Goal: Task Accomplishment & Management: Use online tool/utility

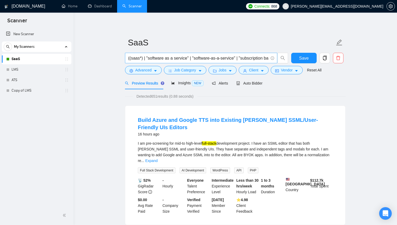
click at [153, 56] on input "((saas*) | "software as a service" | "software-as-a-service" | "subscription ba…" at bounding box center [198, 58] width 140 height 7
click at [33, 35] on link "New Scanner" at bounding box center [36, 34] width 61 height 11
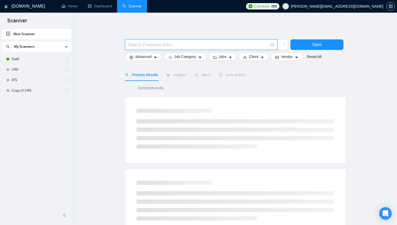
click at [151, 43] on input "text" at bounding box center [198, 45] width 140 height 7
paste input "((saas*) | "software as a service" | "software-as-a-service" | "subscription ba…"
type input "((saas*) | "software as a service" | "software-as-a-service" | "subscription ba…"
click at [25, 58] on link "SaaS" at bounding box center [37, 59] width 50 height 11
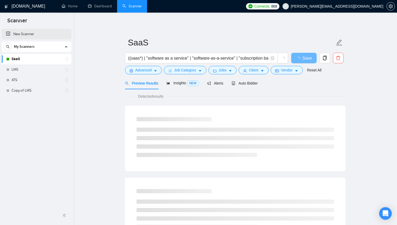
click at [38, 32] on link "New Scanner" at bounding box center [36, 34] width 61 height 11
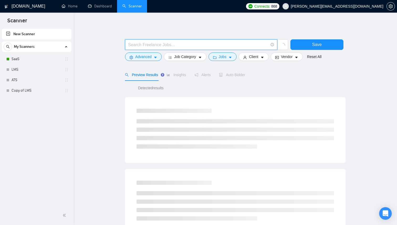
click at [155, 46] on input "text" at bounding box center [198, 45] width 140 height 7
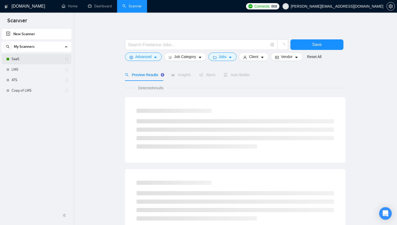
click at [39, 62] on link "SaaS" at bounding box center [37, 59] width 50 height 11
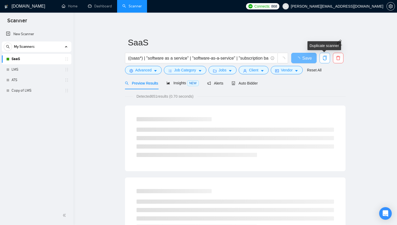
click at [323, 58] on icon "copy" at bounding box center [325, 58] width 5 height 5
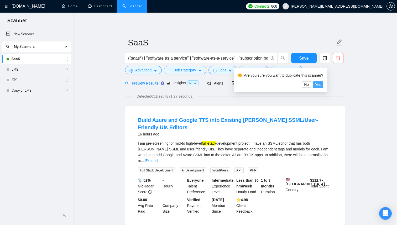
click at [320, 83] on span "Yes" at bounding box center [318, 85] width 6 height 6
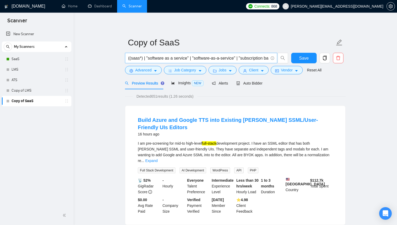
click at [154, 59] on input "((saas*) | "software as a service" | "software-as-a-service" | "subscription ba…" at bounding box center [198, 58] width 140 height 7
click at [164, 58] on input "((saas*) | "software as a service" | "software-as-a-service" | "subscription ba…" at bounding box center [198, 58] width 140 height 7
type input "((saas*) | "software as a service" | "software-as-a-service" | "subscription ba…"
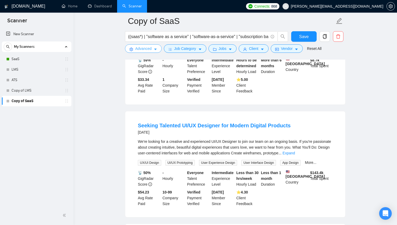
scroll to position [544, 0]
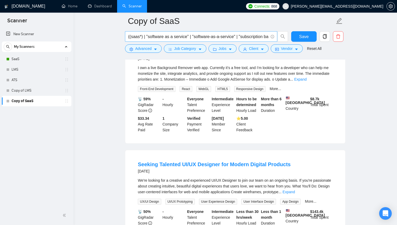
click at [142, 35] on input "((saas*) | "software as a service" | "software-as-a-service" | "subscription ba…" at bounding box center [198, 36] width 140 height 7
click at [108, 52] on main "Copy of SaaS aggregator Save Advanced Job Category Jobs Client Vendor Reset All…" at bounding box center [235, 105] width 307 height 1256
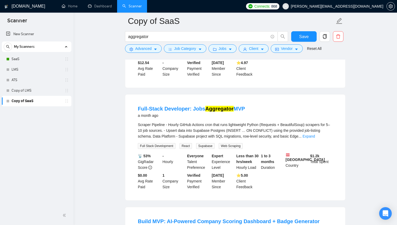
scroll to position [0, 0]
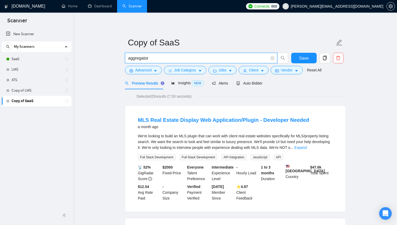
click at [157, 58] on input "aggregator" at bounding box center [198, 58] width 140 height 7
type input "Recruitment"
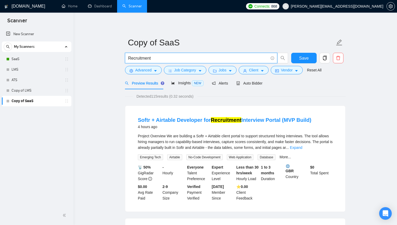
click at [154, 59] on input "Recruitment" at bounding box center [198, 58] width 140 height 7
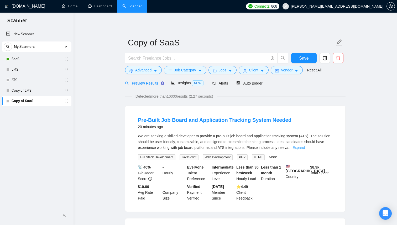
click at [305, 147] on link "Expand" at bounding box center [299, 148] width 12 height 4
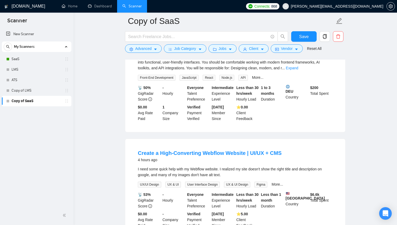
scroll to position [1034, 0]
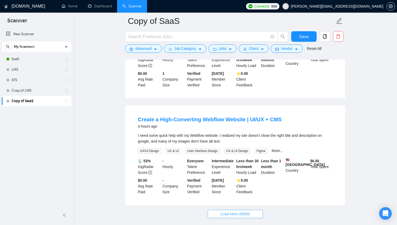
click at [229, 211] on span "Load More (9990)" at bounding box center [235, 214] width 29 height 6
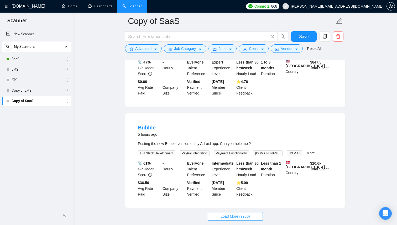
scroll to position [2186, 0]
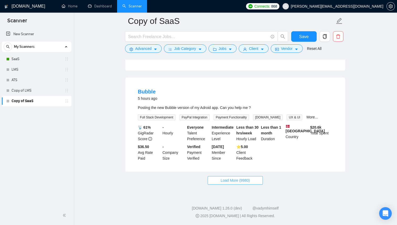
click at [230, 183] on span "Load More (9980)" at bounding box center [235, 181] width 29 height 6
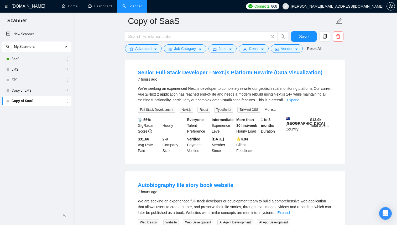
scroll to position [2534, 0]
click at [299, 102] on link "Expand" at bounding box center [293, 100] width 12 height 4
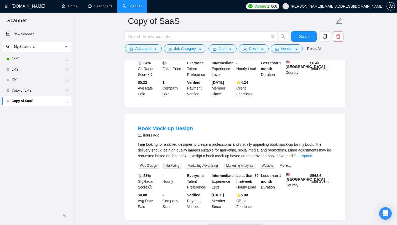
scroll to position [3322, 0]
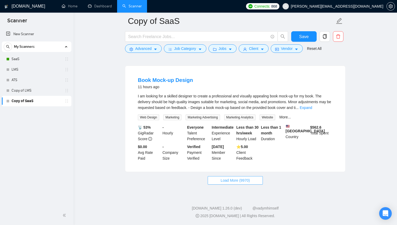
click at [235, 183] on span "Load More (9970)" at bounding box center [235, 181] width 29 height 6
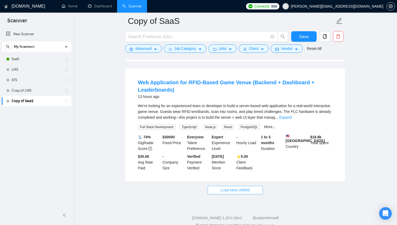
scroll to position [4493, 0]
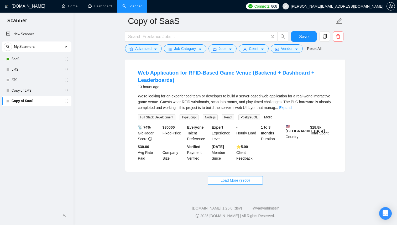
click at [253, 183] on button "Load More (9960)" at bounding box center [235, 180] width 55 height 8
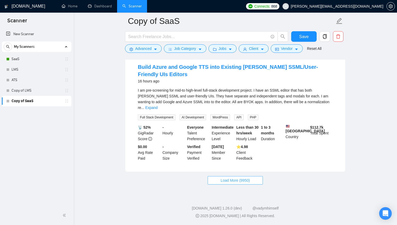
scroll to position [5586, 0]
click at [215, 185] on button "Load More (9950)" at bounding box center [235, 180] width 55 height 8
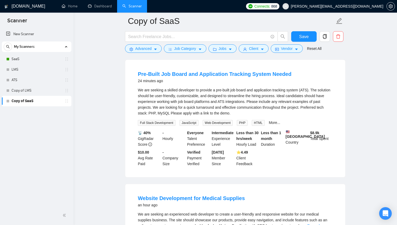
scroll to position [0, 0]
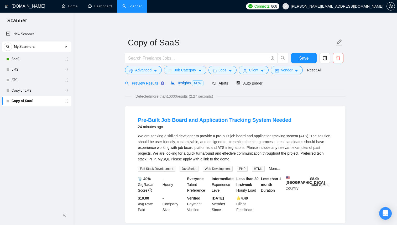
click at [183, 84] on span "Insights NEW" at bounding box center [187, 83] width 32 height 4
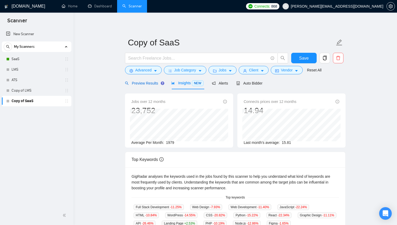
click at [143, 86] on div "Preview Results" at bounding box center [144, 83] width 38 height 6
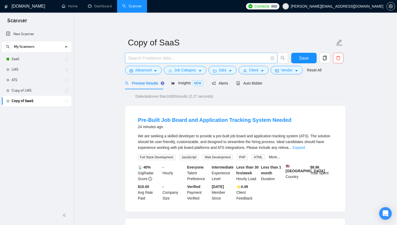
click at [164, 59] on input "text" at bounding box center [198, 58] width 140 height 7
paste input "((node*) | "node js" | (react*) | "react js" | (fullstack*) | "full-stack" | "f…"
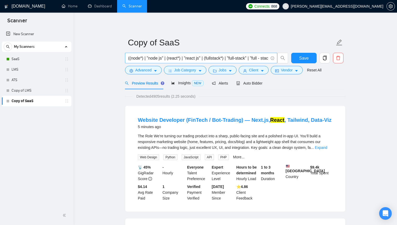
click at [203, 58] on input "((node*) | "node js" | (react*) | "react js" | (fullstack*) | "full-stack" | "f…" at bounding box center [198, 58] width 140 height 7
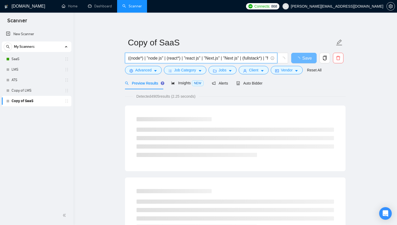
type input "((node*) | "node js" | (react*) | "react js" | "Next.js" | "Next js" | (fullsta…"
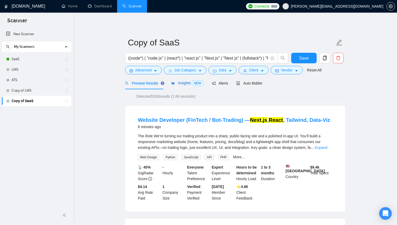
click at [178, 83] on span "Insights NEW" at bounding box center [187, 83] width 32 height 4
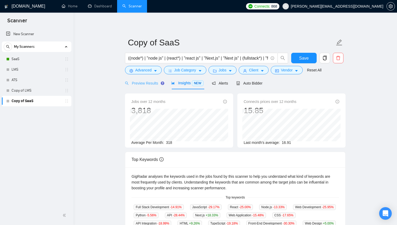
click at [139, 87] on div "Preview Results" at bounding box center [144, 83] width 38 height 12
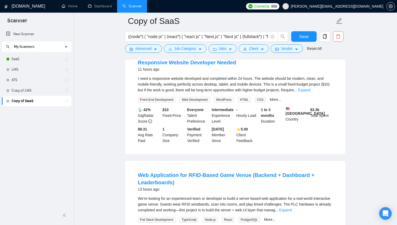
scroll to position [725, 0]
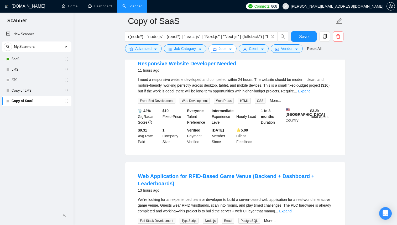
click at [232, 49] on icon "caret-down" at bounding box center [231, 50] width 4 height 4
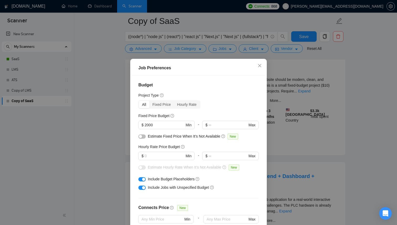
click at [142, 179] on div "button" at bounding box center [143, 179] width 3 height 3
click at [366, 156] on div "Job Preferences Budget Project Type All Fixed Price Hourly Rate Fixed Price Bud…" at bounding box center [198, 112] width 397 height 225
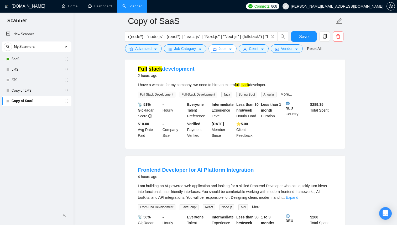
scroll to position [168, 0]
click at [264, 51] on button "Client" at bounding box center [254, 48] width 30 height 8
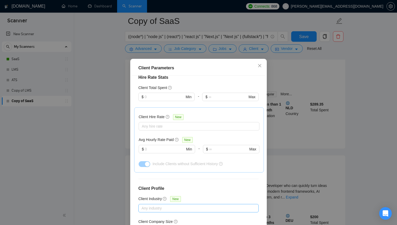
scroll to position [31, 0]
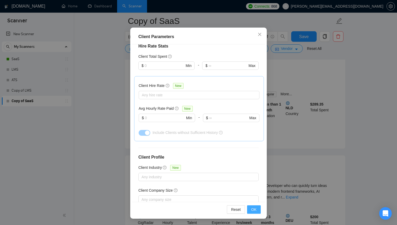
click at [257, 213] on button "OK" at bounding box center [254, 209] width 14 height 8
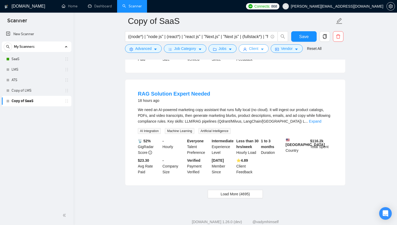
scroll to position [1075, 0]
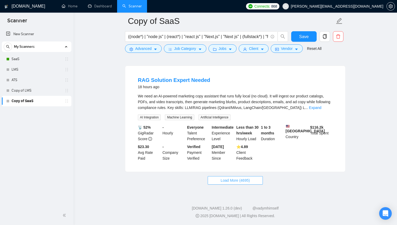
click at [248, 183] on span "Load More (4695)" at bounding box center [235, 181] width 29 height 6
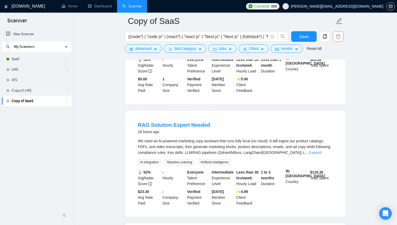
scroll to position [1015, 0]
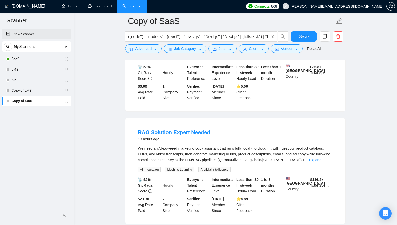
click at [34, 35] on link "New Scanner" at bounding box center [36, 34] width 61 height 11
click at [19, 37] on link "New Scanner" at bounding box center [36, 34] width 61 height 11
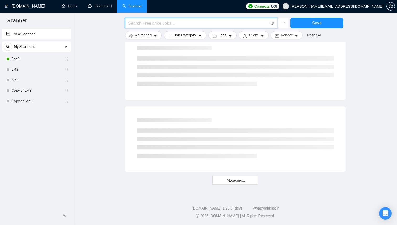
click at [217, 23] on input "text" at bounding box center [198, 23] width 140 height 7
type input "saas"
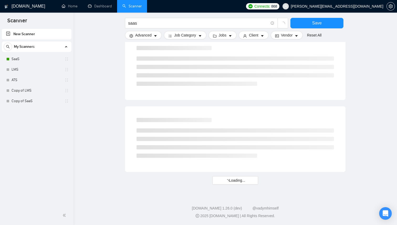
click at [127, 61] on div at bounding box center [235, 67] width 221 height 66
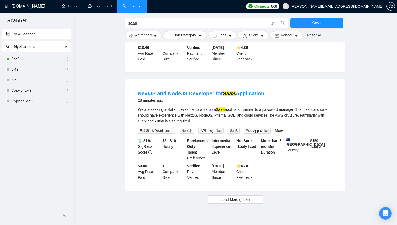
scroll to position [502, 0]
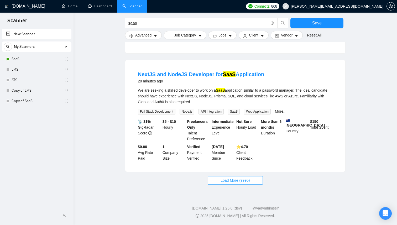
click at [255, 182] on button "Load More (9995)" at bounding box center [235, 180] width 55 height 8
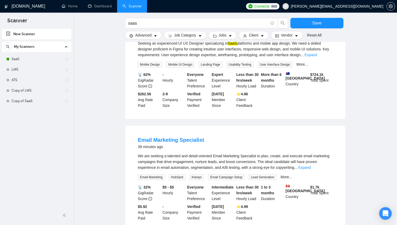
scroll to position [1065, 0]
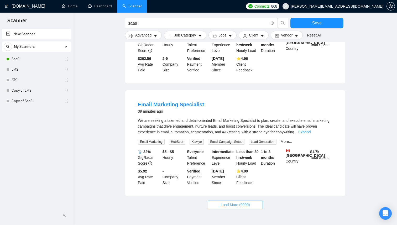
click at [221, 202] on span "Load More (9990)" at bounding box center [235, 205] width 29 height 6
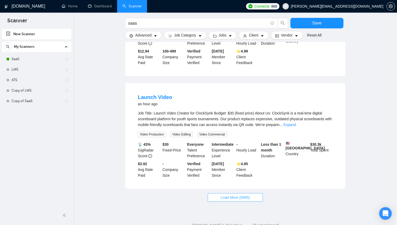
scroll to position [1656, 0]
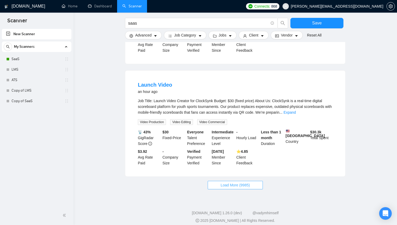
click at [248, 183] on button "Load More (9985)" at bounding box center [235, 185] width 55 height 8
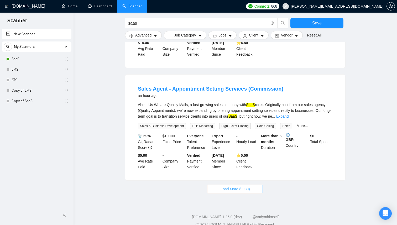
scroll to position [2238, 0]
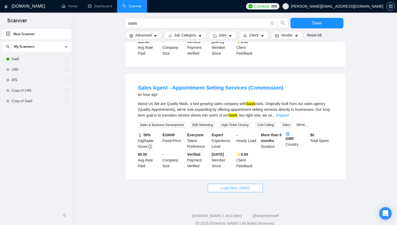
click at [221, 185] on span "Load More (9980)" at bounding box center [235, 188] width 29 height 6
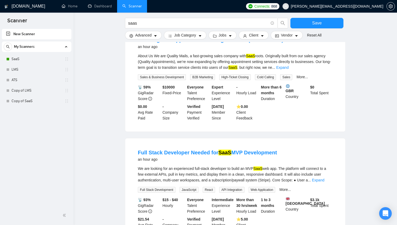
scroll to position [2315, 0]
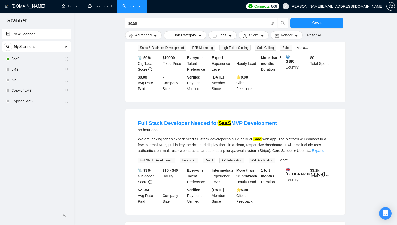
click at [322, 149] on link "Expand" at bounding box center [318, 151] width 12 height 4
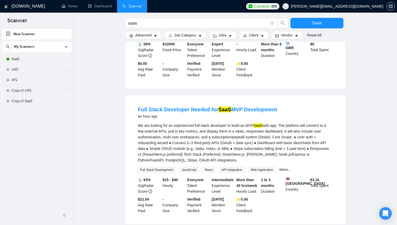
scroll to position [2330, 0]
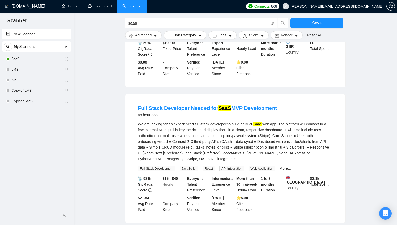
click at [247, 121] on div "We are looking for an experienced full-stack developer to build an MVP SaaS web…" at bounding box center [235, 141] width 195 height 40
click at [185, 105] on link "Full Stack Developer Needed for SaaS MVP Development" at bounding box center [207, 108] width 139 height 6
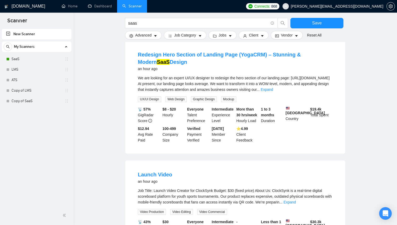
scroll to position [1569, 0]
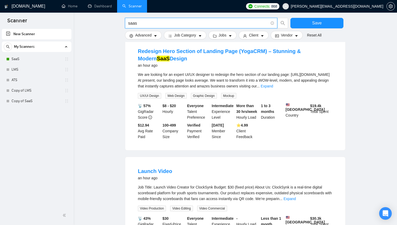
click at [179, 25] on input "saas" at bounding box center [198, 23] width 140 height 7
paste input "Full Stack Developer Needed for SaaS MVP Development"
type input ""Full Stack Developer Needed for SaaS MVP Development""
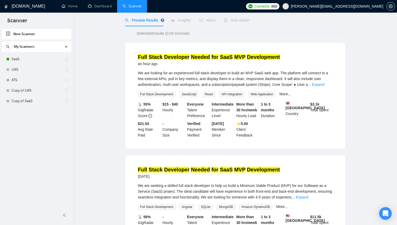
scroll to position [0, 0]
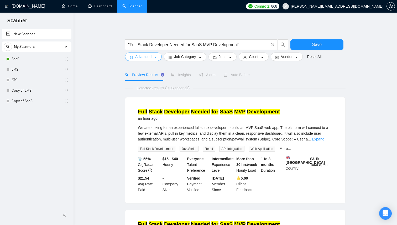
click at [157, 58] on icon "caret-down" at bounding box center [156, 58] width 4 height 4
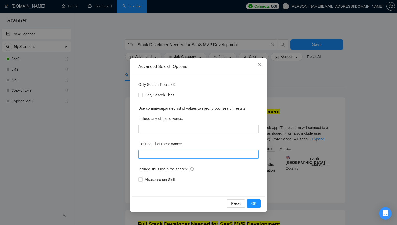
click at [172, 155] on input "text" at bounding box center [198, 154] width 120 height 8
paste input ""no agencies", "won't be recruiting agencies", "agencies not to apply", "no age…"
type input ""no agencies", "won't be recruiting agencies", "agencies not to apply", "no age…"
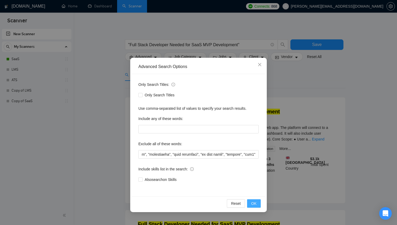
click at [257, 204] on button "OK" at bounding box center [254, 203] width 14 height 8
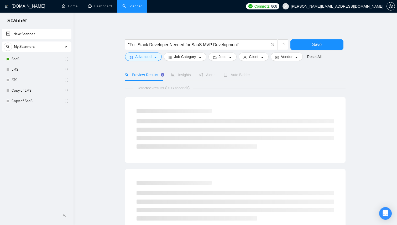
click at [371, 147] on main ""Full Stack Developer Needed for SaaS MVP Development" Save Advanced Job Catego…" at bounding box center [235, 135] width 307 height 228
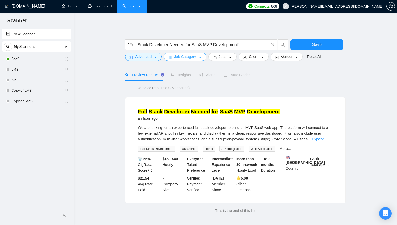
click at [201, 58] on icon "caret-down" at bounding box center [200, 58] width 4 height 4
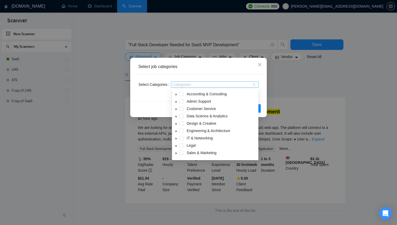
click at [191, 84] on div at bounding box center [212, 84] width 80 height 4
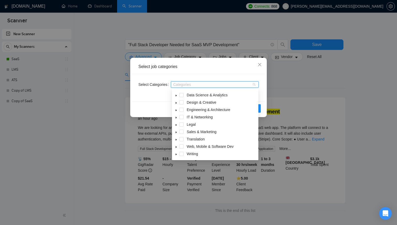
click at [176, 146] on icon "caret-down" at bounding box center [176, 147] width 3 height 3
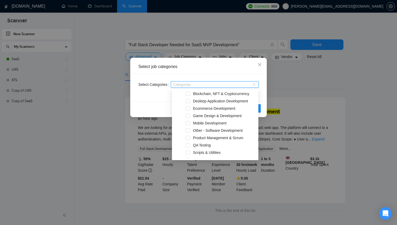
scroll to position [74, 0]
click at [189, 104] on div "AI Apps & Integration" at bounding box center [215, 101] width 84 height 7
click at [188, 102] on span at bounding box center [188, 101] width 4 height 4
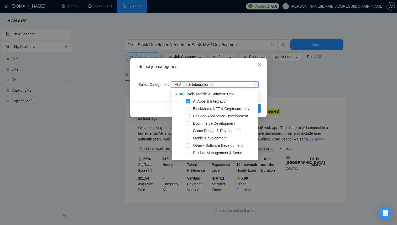
click at [188, 116] on span at bounding box center [188, 116] width 4 height 4
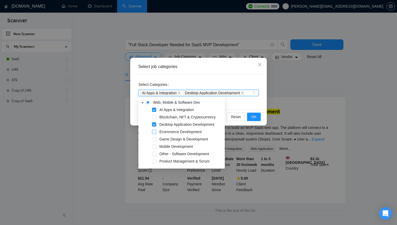
click at [156, 132] on span at bounding box center [154, 132] width 4 height 4
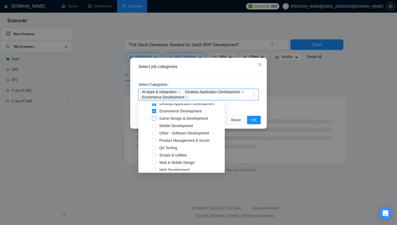
scroll to position [99, 0]
click at [154, 126] on span at bounding box center [154, 125] width 4 height 4
click at [155, 134] on span at bounding box center [154, 133] width 4 height 4
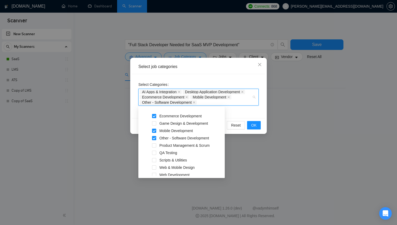
scroll to position [109, 0]
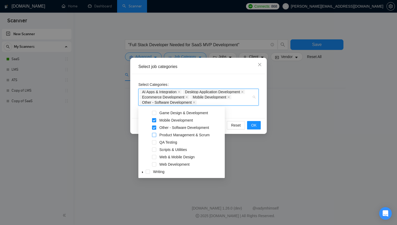
click at [156, 135] on span at bounding box center [154, 135] width 4 height 4
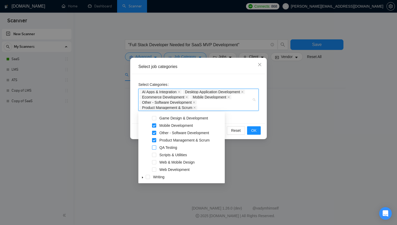
click at [155, 148] on span at bounding box center [154, 148] width 4 height 4
click at [153, 149] on span at bounding box center [154, 148] width 4 height 4
click at [154, 156] on span at bounding box center [154, 155] width 4 height 4
click at [155, 163] on span at bounding box center [154, 162] width 4 height 4
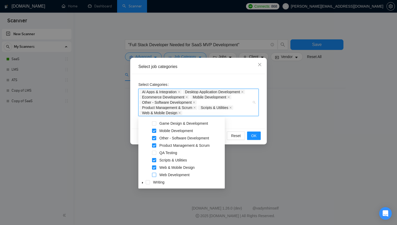
click at [155, 173] on span at bounding box center [154, 175] width 4 height 4
click at [250, 124] on div "Select Categories AI Apps & Integration, Desktop Application Development, Ecomm…" at bounding box center [198, 101] width 133 height 55
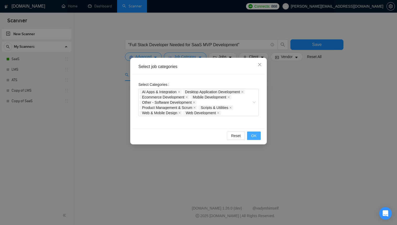
click at [255, 137] on span "OK" at bounding box center [253, 136] width 5 height 6
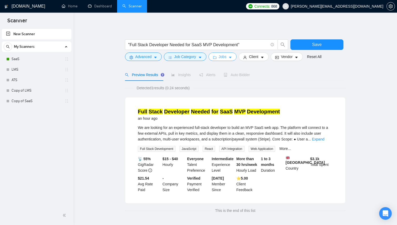
click at [223, 56] on span "Jobs" at bounding box center [223, 57] width 8 height 6
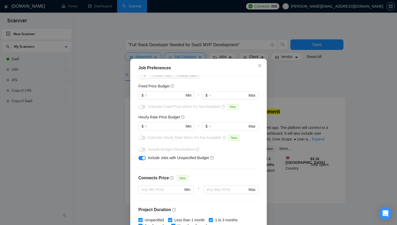
scroll to position [33, 0]
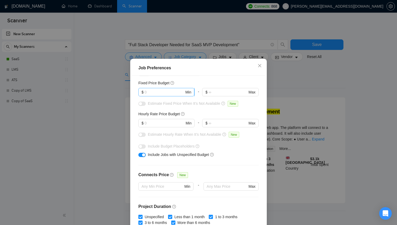
click at [182, 94] on input "text" at bounding box center [165, 92] width 40 height 6
type input "2000"
click at [213, 167] on div "Budget Project Type All Fixed Price Hourly Rate Fixed Price Budget 2000 $ 2000 …" at bounding box center [198, 155] width 133 height 158
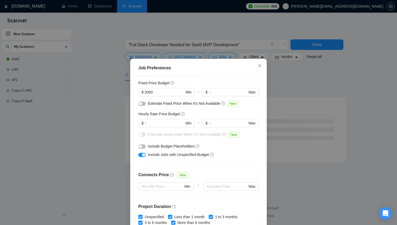
click at [141, 147] on div "button" at bounding box center [140, 146] width 3 height 3
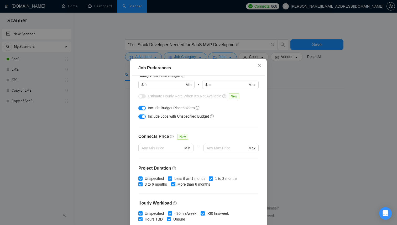
scroll to position [0, 0]
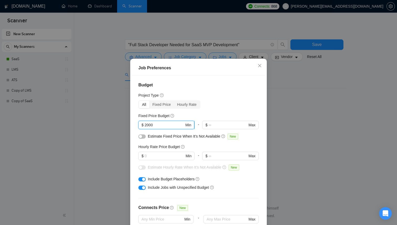
click at [158, 123] on input "2000" at bounding box center [165, 125] width 40 height 6
click at [216, 81] on div "Budget Project Type All Fixed Price Hourly Rate Fixed Price Budget $ Min - $ Ma…" at bounding box center [198, 155] width 133 height 158
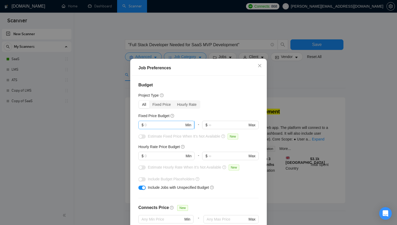
click at [170, 122] on input "text" at bounding box center [165, 125] width 40 height 6
type input "2000"
click at [159, 154] on input "text" at bounding box center [165, 156] width 40 height 6
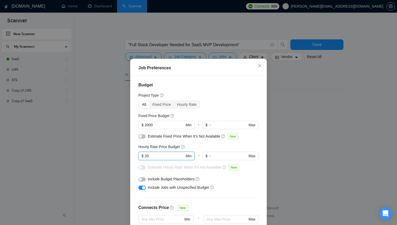
type input "20"
click at [220, 90] on div "Budget Project Type All Fixed Price Hourly Rate Fixed Price Budget $ 2000 Min -…" at bounding box center [198, 155] width 133 height 158
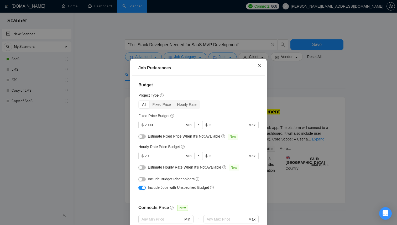
click at [258, 68] on span "Close" at bounding box center [260, 66] width 14 height 14
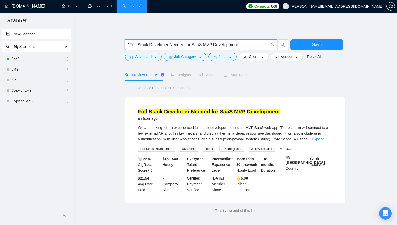
click at [252, 47] on input ""Full Stack Developer Needed for SaaS MVP Development"" at bounding box center [198, 45] width 140 height 7
type input """"
click at [160, 54] on button "Advanced" at bounding box center [143, 57] width 37 height 8
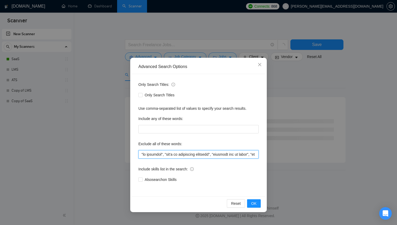
click at [242, 150] on input "text" at bounding box center [198, 154] width 120 height 8
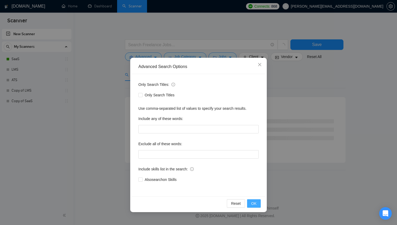
click at [256, 205] on span "OK" at bounding box center [253, 204] width 5 height 6
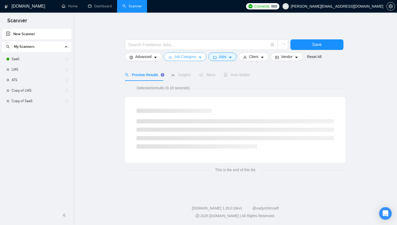
click at [201, 59] on icon "caret-down" at bounding box center [200, 58] width 4 height 4
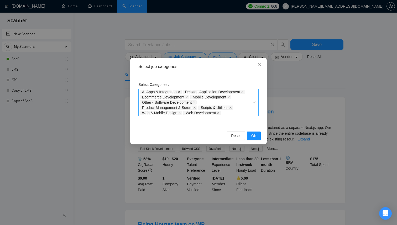
click at [180, 91] on icon "close" at bounding box center [179, 92] width 2 height 2
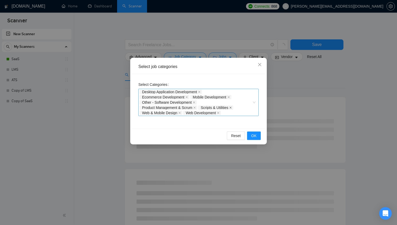
click at [232, 107] on icon "close" at bounding box center [230, 107] width 3 height 3
click at [240, 108] on icon "close" at bounding box center [238, 107] width 3 height 3
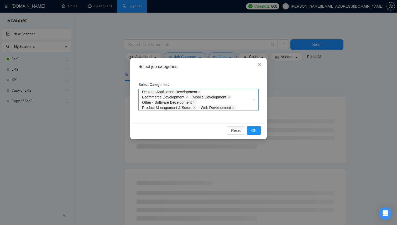
click at [235, 108] on icon "close" at bounding box center [233, 107] width 3 height 3
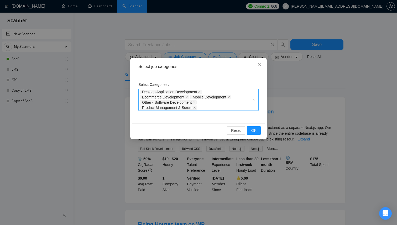
click at [230, 97] on icon "close" at bounding box center [228, 97] width 3 height 3
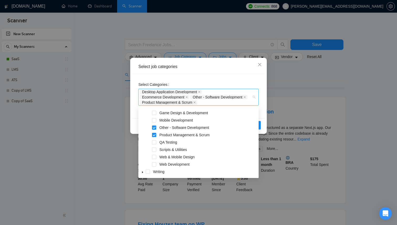
click at [202, 90] on span "Desktop Application Development" at bounding box center [171, 92] width 62 height 4
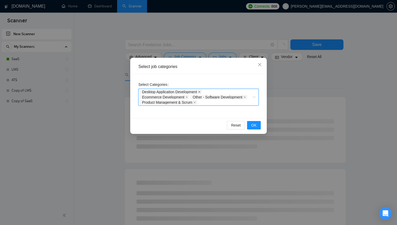
click at [201, 91] on icon "close" at bounding box center [199, 92] width 3 height 3
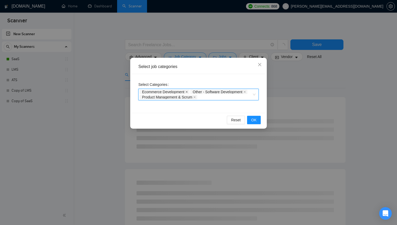
click at [188, 94] on span at bounding box center [186, 92] width 3 height 4
click at [195, 98] on icon "close" at bounding box center [194, 97] width 3 height 3
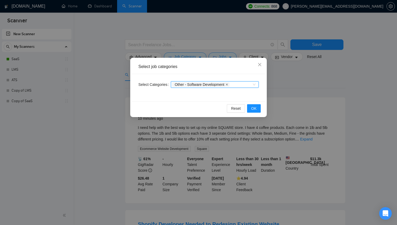
click at [228, 84] on icon "close" at bounding box center [227, 84] width 3 height 3
click at [254, 112] on button "OK" at bounding box center [254, 108] width 14 height 8
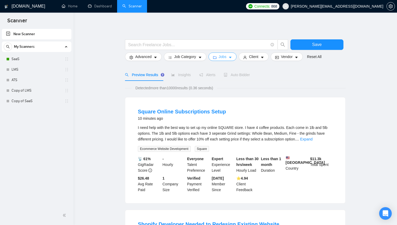
click at [224, 55] on span "Jobs" at bounding box center [223, 57] width 8 height 6
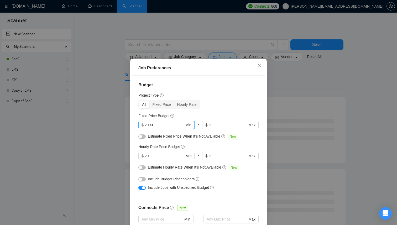
click at [167, 124] on input "2000" at bounding box center [165, 125] width 40 height 6
click at [364, 127] on div "Job Preferences Budget Project Type All Fixed Price Hourly Rate Fixed Price Bud…" at bounding box center [198, 112] width 397 height 225
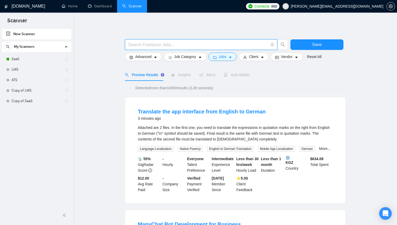
click at [201, 44] on input "text" at bounding box center [198, 45] width 140 height 7
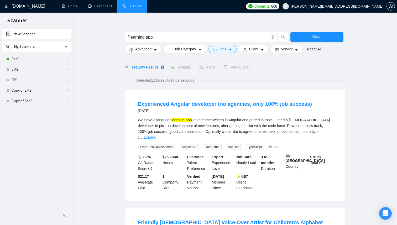
scroll to position [8, 0]
click at [156, 135] on link "Expand" at bounding box center [150, 137] width 12 height 4
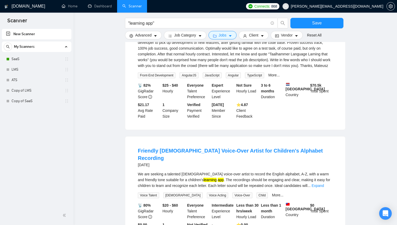
scroll to position [0, 0]
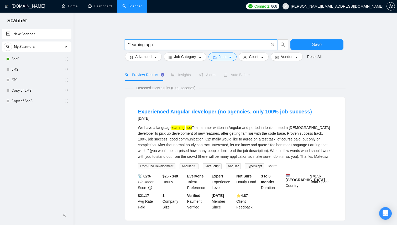
click at [150, 45] on input ""learning app"" at bounding box center [198, 45] width 140 height 7
type input ""learning platform""
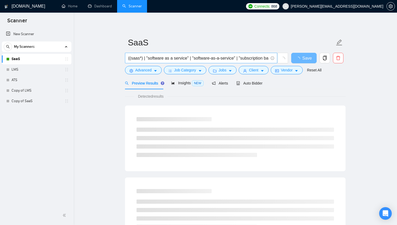
click at [177, 60] on input "((saas*) | "software as a service" | "software-as-a-service" | "subscription ba…" at bounding box center [198, 58] width 140 height 7
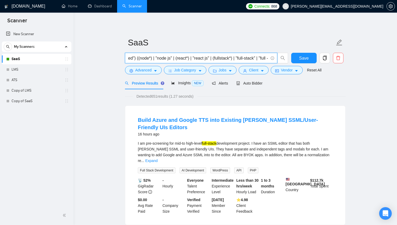
click at [146, 59] on input "((saas*) | "software as a service" | "software-as-a-service" | "subscription ba…" at bounding box center [198, 58] width 140 height 7
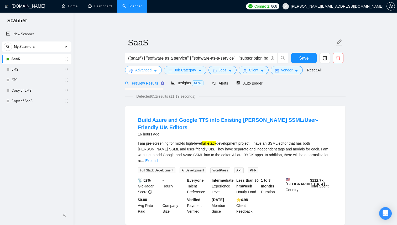
click at [156, 70] on icon "caret-down" at bounding box center [156, 71] width 4 height 4
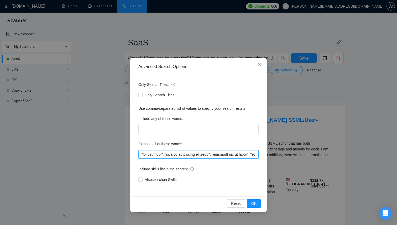
click at [183, 155] on input "text" at bounding box center [198, 154] width 120 height 8
click at [260, 64] on icon "close" at bounding box center [260, 65] width 4 height 4
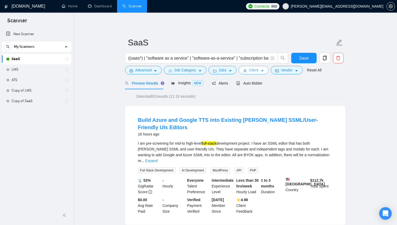
click at [267, 71] on button "Client" at bounding box center [254, 70] width 30 height 8
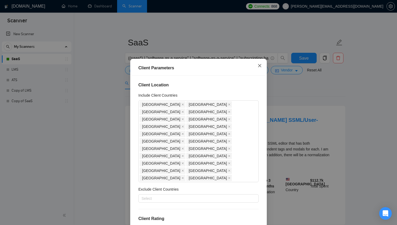
click at [258, 64] on span "Close" at bounding box center [260, 66] width 14 height 14
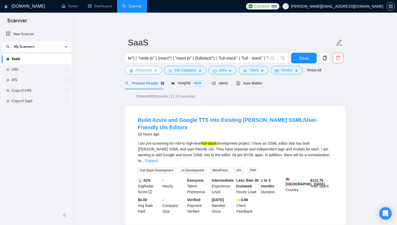
click at [154, 72] on button "Advanced" at bounding box center [143, 70] width 37 height 8
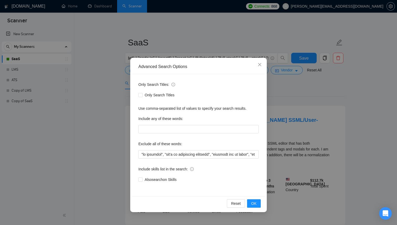
click at [97, 123] on div "Advanced Search Options Only Search Titles: Only Search Titles Use comma-separa…" at bounding box center [198, 112] width 397 height 225
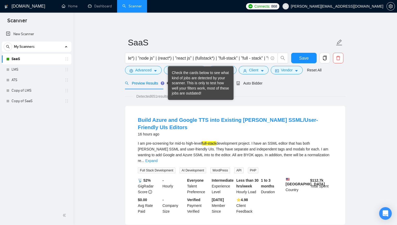
click at [171, 75] on div "Check the cards below to see what kind of jobs are detected by your scanner. Th…" at bounding box center [201, 83] width 66 height 34
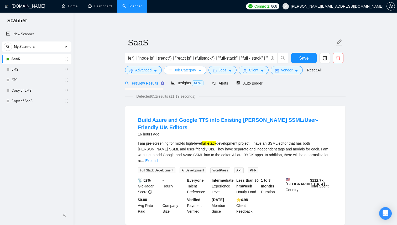
click at [196, 72] on span "Job Category" at bounding box center [185, 70] width 22 height 6
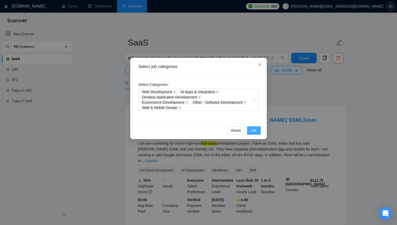
click at [255, 130] on span "OK" at bounding box center [253, 131] width 5 height 6
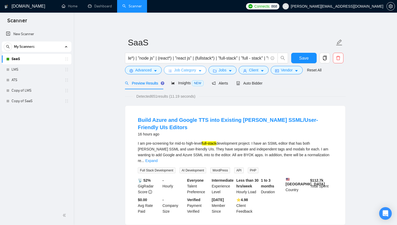
click at [205, 72] on button "Job Category" at bounding box center [185, 70] width 42 height 8
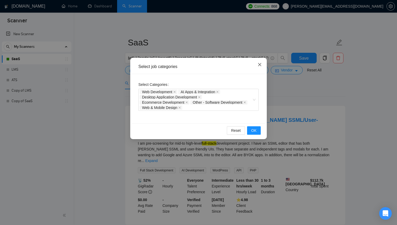
click at [265, 62] on span "Close" at bounding box center [260, 65] width 14 height 14
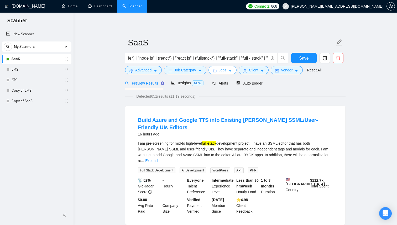
click at [227, 69] on span "Jobs" at bounding box center [223, 70] width 8 height 6
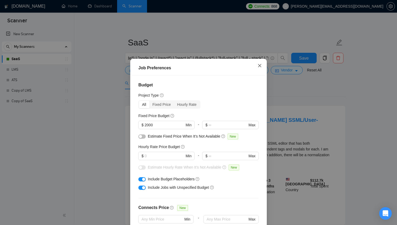
click at [261, 67] on icon "close" at bounding box center [260, 66] width 4 height 4
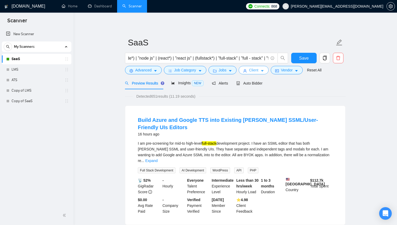
click at [263, 69] on button "Client" at bounding box center [254, 70] width 30 height 8
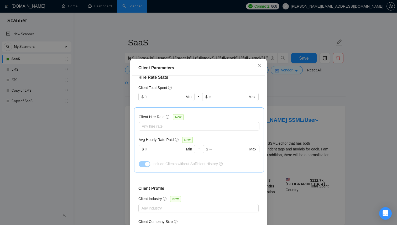
scroll to position [31, 0]
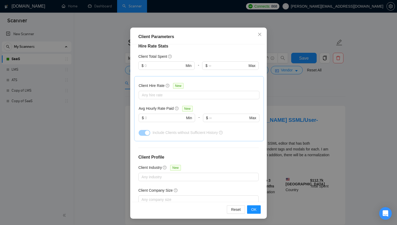
click at [283, 163] on div "Client Parameters Client Location Include Client Countries [GEOGRAPHIC_DATA] [G…" at bounding box center [198, 112] width 397 height 225
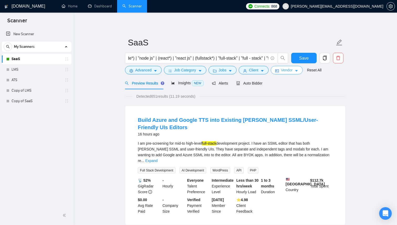
click at [293, 71] on span "Vendor" at bounding box center [287, 70] width 12 height 6
click at [186, 70] on span "Job Category" at bounding box center [185, 70] width 22 height 6
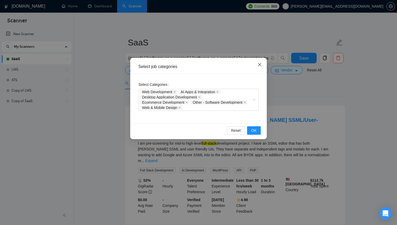
click at [258, 63] on icon "close" at bounding box center [260, 65] width 4 height 4
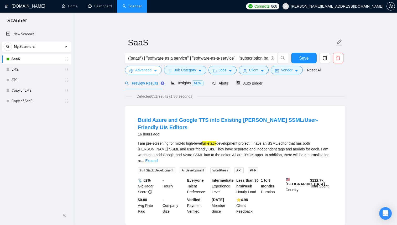
click at [154, 69] on button "Advanced" at bounding box center [143, 70] width 37 height 8
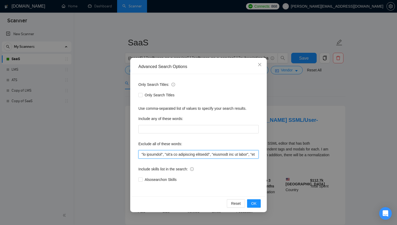
click at [159, 153] on input "text" at bounding box center [198, 154] width 120 height 8
click at [263, 66] on span "Close" at bounding box center [260, 65] width 14 height 14
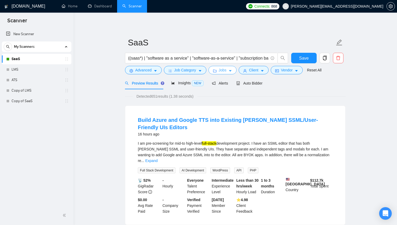
click at [227, 71] on span "Jobs" at bounding box center [223, 70] width 8 height 6
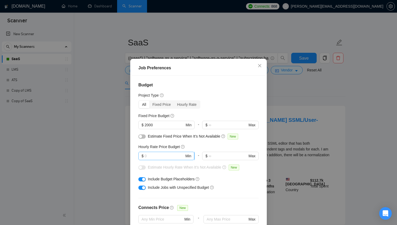
click at [163, 154] on input "text" at bounding box center [165, 156] width 40 height 6
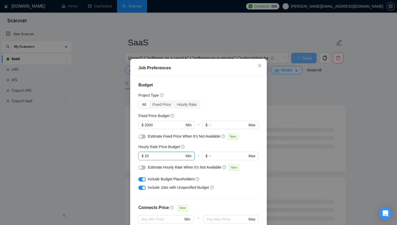
type input "2"
type input "15"
click at [242, 83] on h4 "Budget" at bounding box center [198, 85] width 120 height 6
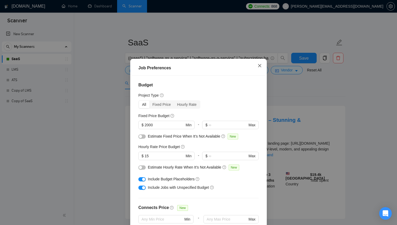
click at [260, 67] on icon "close" at bounding box center [260, 66] width 4 height 4
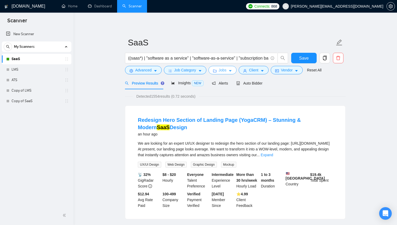
click at [232, 72] on icon "caret-down" at bounding box center [231, 71] width 4 height 4
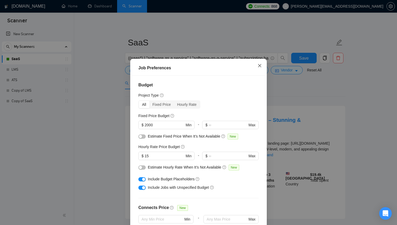
click at [261, 65] on icon "close" at bounding box center [260, 66] width 4 height 4
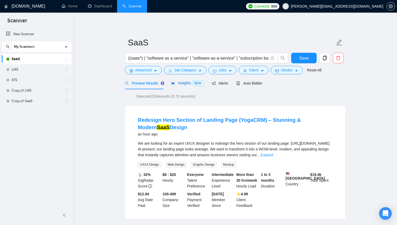
click at [186, 82] on span "Insights NEW" at bounding box center [187, 83] width 32 height 4
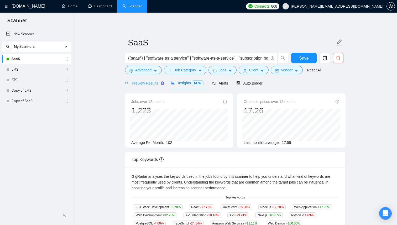
click at [144, 87] on div "Preview Results" at bounding box center [144, 83] width 38 height 12
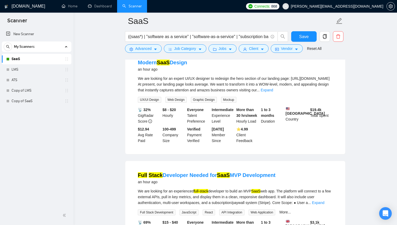
scroll to position [54, 0]
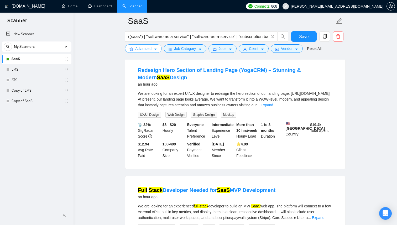
click at [159, 49] on button "Advanced" at bounding box center [143, 48] width 37 height 8
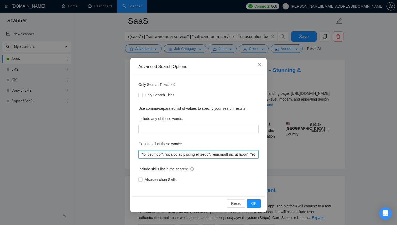
click at [182, 156] on input "text" at bounding box center [198, 154] width 120 height 8
click at [260, 65] on icon "close" at bounding box center [259, 64] width 3 height 3
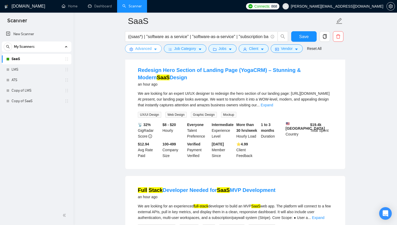
click at [157, 49] on icon "caret-down" at bounding box center [155, 50] width 3 height 2
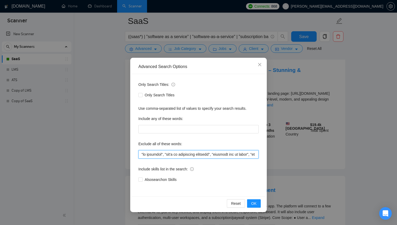
click at [174, 157] on input "text" at bounding box center [198, 154] width 120 height 8
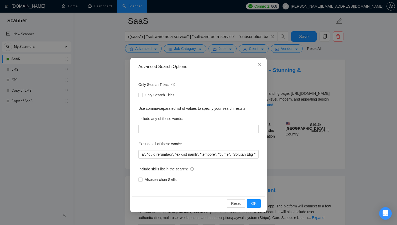
scroll to position [0, 0]
click at [246, 179] on div "Also search on Skills" at bounding box center [198, 180] width 120 height 6
click at [261, 209] on div "Reset OK" at bounding box center [198, 203] width 133 height 14
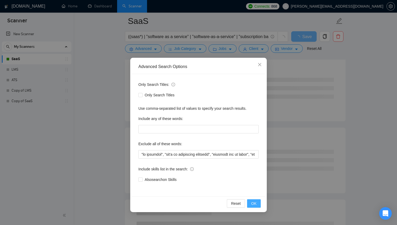
click at [258, 203] on button "OK" at bounding box center [254, 203] width 14 height 8
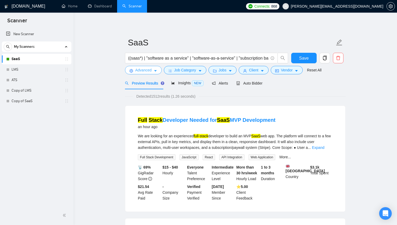
click at [159, 70] on button "Advanced" at bounding box center [143, 70] width 37 height 8
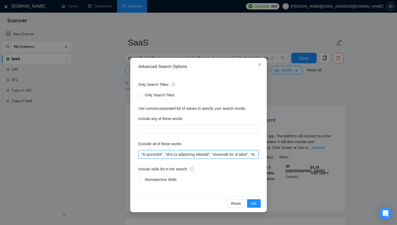
click at [176, 158] on input "text" at bounding box center [198, 154] width 120 height 8
click at [176, 154] on input "text" at bounding box center [198, 154] width 120 height 8
click at [215, 156] on input "text" at bounding box center [198, 154] width 120 height 8
paste input ""individual to", "individual who", "only individual", "individual only", "abili…"
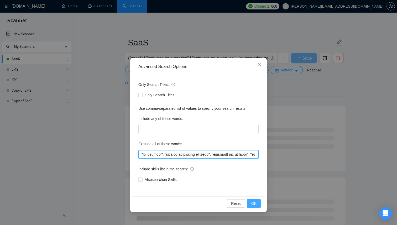
type input ""no agencies", "won't be recruiting agencies", "agencies not to apply", "no age…"
click at [258, 205] on button "OK" at bounding box center [254, 203] width 14 height 8
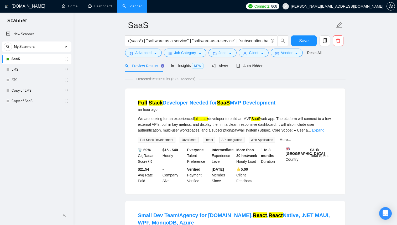
scroll to position [20, 0]
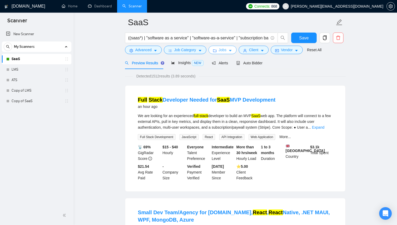
click at [227, 51] on span "Jobs" at bounding box center [223, 50] width 8 height 6
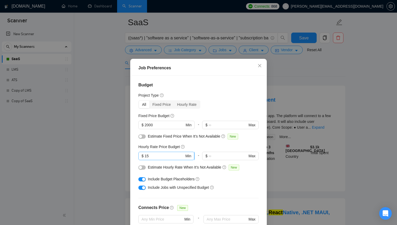
click at [159, 159] on input "15" at bounding box center [165, 156] width 40 height 6
type input "20"
click at [237, 203] on div "Budget Project Type All Fixed Price Hourly Rate Fixed Price Budget $ 2000 Min -…" at bounding box center [198, 155] width 133 height 158
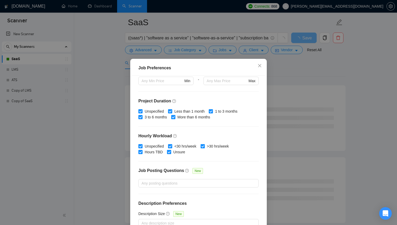
scroll to position [31, 0]
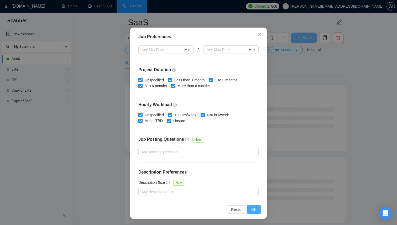
click at [254, 213] on button "OK" at bounding box center [254, 209] width 14 height 8
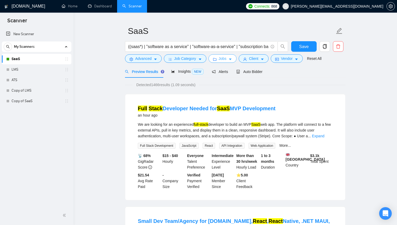
scroll to position [12, 0]
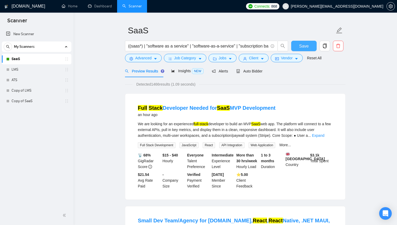
click at [308, 46] on span "Save" at bounding box center [303, 46] width 9 height 7
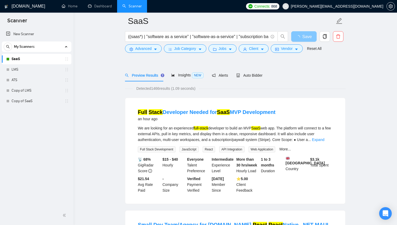
scroll to position [163, 0]
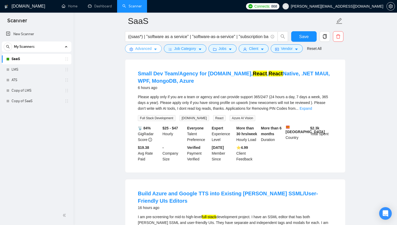
click at [160, 50] on button "Advanced" at bounding box center [143, 48] width 37 height 8
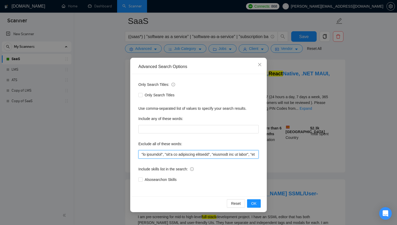
click at [174, 151] on input "text" at bounding box center [198, 154] width 120 height 8
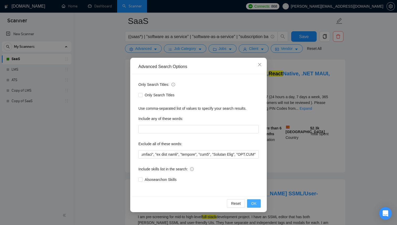
scroll to position [0, 0]
click at [253, 204] on span "OK" at bounding box center [253, 204] width 5 height 6
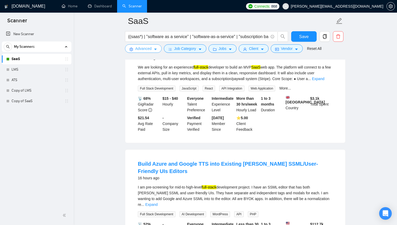
scroll to position [41, 0]
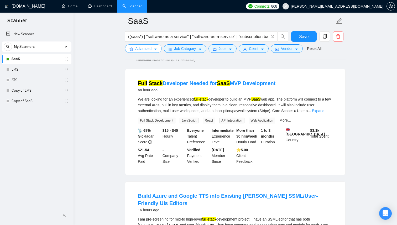
click at [158, 47] on button "Advanced" at bounding box center [143, 48] width 37 height 8
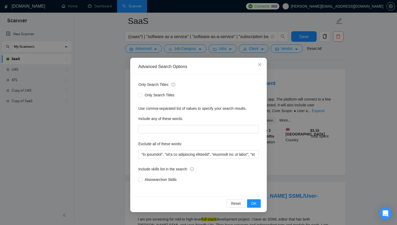
click at [171, 150] on div "Exclude all of these words:" at bounding box center [198, 145] width 120 height 11
click at [171, 156] on input "text" at bounding box center [198, 154] width 120 height 8
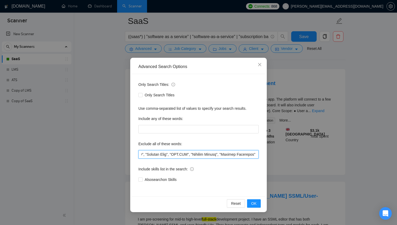
scroll to position [0, 3589]
click at [254, 202] on span "OK" at bounding box center [253, 204] width 5 height 6
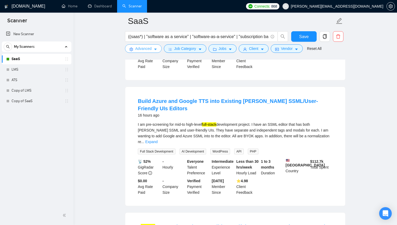
scroll to position [136, 0]
click at [306, 37] on span "Save" at bounding box center [303, 36] width 9 height 7
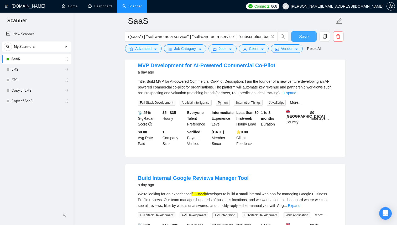
scroll to position [416, 0]
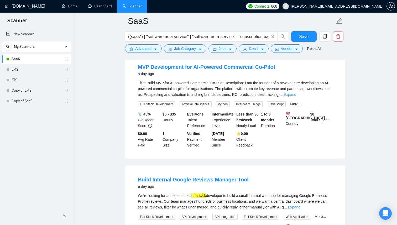
click at [296, 93] on link "Expand" at bounding box center [290, 94] width 12 height 4
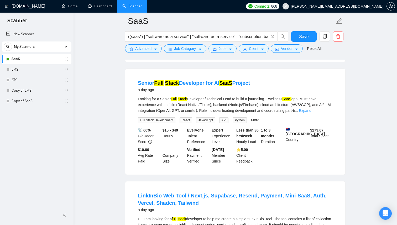
scroll to position [820, 0]
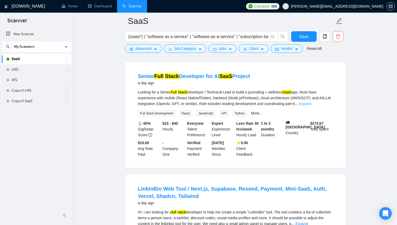
click at [311, 106] on link "Expand" at bounding box center [305, 104] width 12 height 4
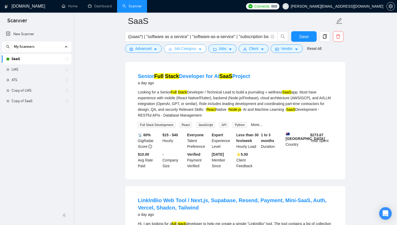
click at [200, 49] on icon "caret-down" at bounding box center [200, 50] width 4 height 4
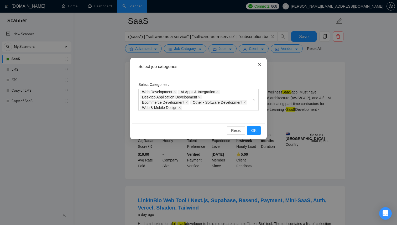
click at [263, 65] on span "Close" at bounding box center [260, 65] width 14 height 14
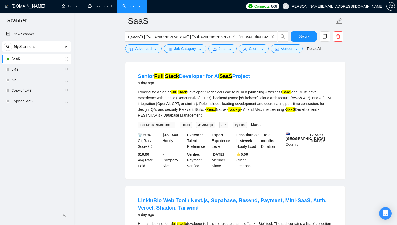
click at [163, 48] on div "Advanced" at bounding box center [143, 48] width 39 height 8
click at [158, 49] on button "Advanced" at bounding box center [143, 48] width 37 height 8
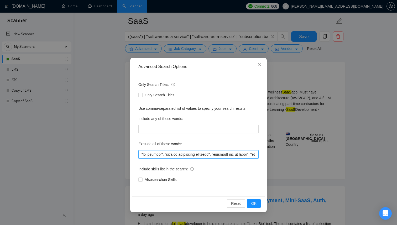
click at [176, 157] on input "text" at bounding box center [198, 154] width 120 height 8
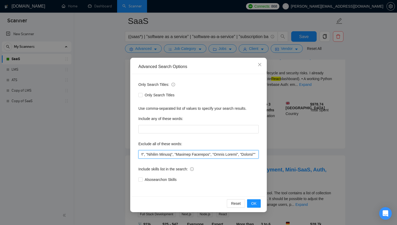
scroll to position [0, 3633]
type input ""no agencies", "won't be recruiting agencies", "agencies not to apply", "no age…"
click at [254, 204] on span "OK" at bounding box center [253, 204] width 5 height 6
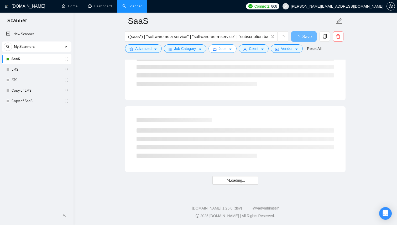
click at [230, 49] on icon "caret-down" at bounding box center [231, 50] width 4 height 4
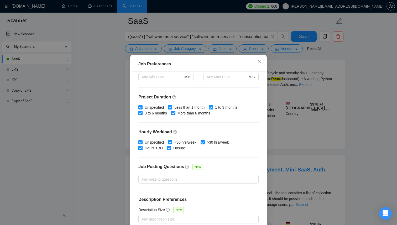
click at [305, 89] on div "Job Preferences Budget Project Type All Fixed Price Hourly Rate Fixed Price Bud…" at bounding box center [198, 112] width 397 height 225
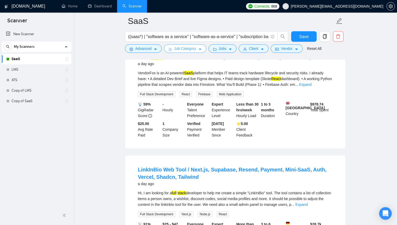
click at [200, 46] on button "Job Category" at bounding box center [185, 48] width 42 height 8
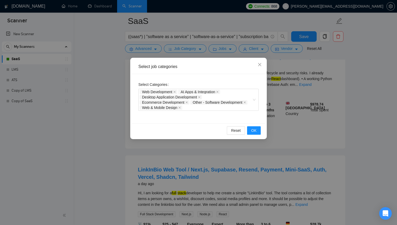
click at [272, 101] on div "Select job categories Select Categories Web Development AI Apps & Integration D…" at bounding box center [198, 112] width 397 height 225
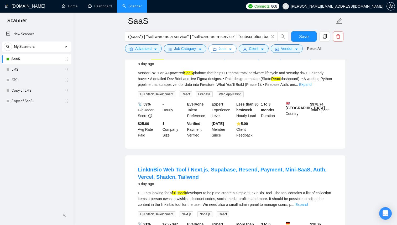
click at [230, 48] on button "Jobs" at bounding box center [223, 48] width 28 height 8
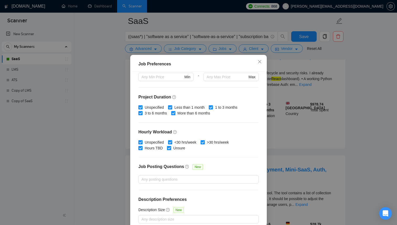
click at [290, 97] on div "Job Preferences Budget Project Type All Fixed Price Hourly Rate Fixed Price Bud…" at bounding box center [198, 112] width 397 height 225
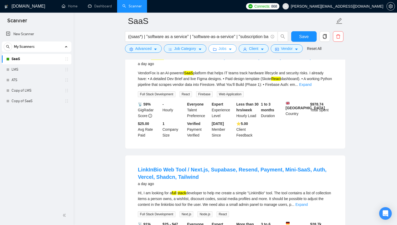
click at [236, 49] on button "Jobs" at bounding box center [223, 48] width 28 height 8
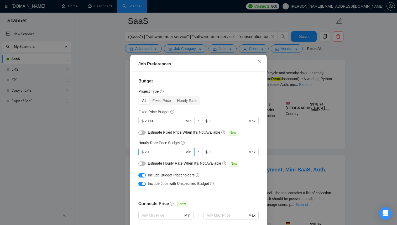
click at [150, 155] on input "20" at bounding box center [165, 152] width 40 height 6
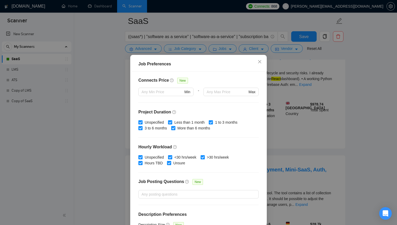
scroll to position [138, 0]
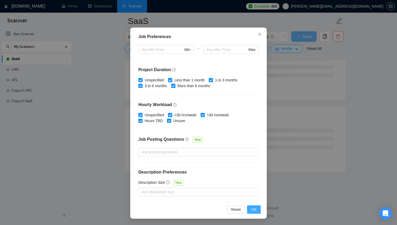
click at [254, 212] on span "OK" at bounding box center [253, 210] width 5 height 6
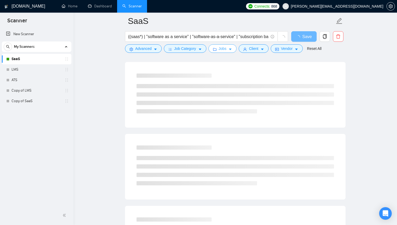
scroll to position [0, 0]
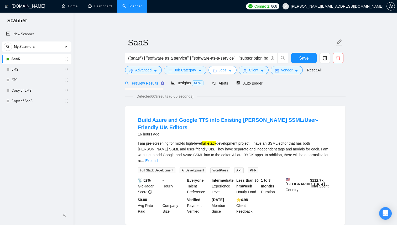
click at [232, 71] on icon "caret-down" at bounding box center [231, 71] width 4 height 4
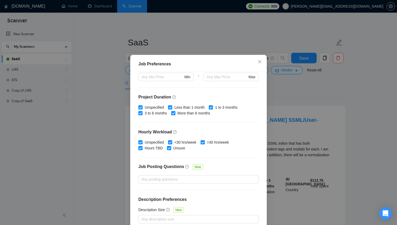
click at [269, 110] on div "Job Preferences Budget Project Type All Fixed Price Hourly Rate Fixed Price Bud…" at bounding box center [198, 112] width 397 height 225
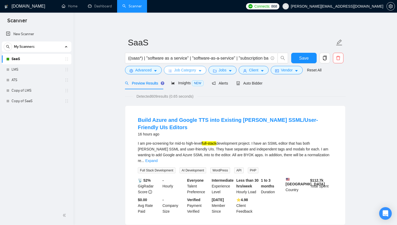
click at [198, 72] on button "Job Category" at bounding box center [185, 70] width 42 height 8
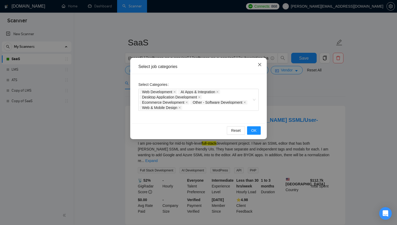
click at [259, 70] on span "Close" at bounding box center [260, 65] width 14 height 14
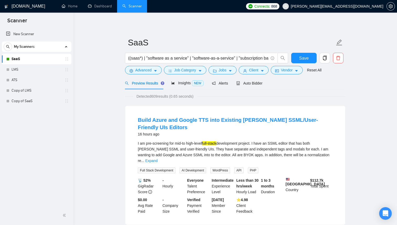
click at [258, 66] on div "((saas*) | "software as a service" | "software-as-a-service" | "subscription ba…" at bounding box center [206, 59] width 165 height 13
click at [258, 69] on span "Client" at bounding box center [253, 70] width 9 height 6
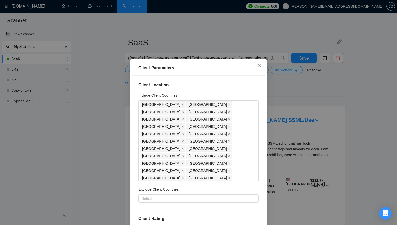
click at [295, 103] on div "Client Parameters Client Location Include Client Countries [GEOGRAPHIC_DATA] [G…" at bounding box center [198, 112] width 397 height 225
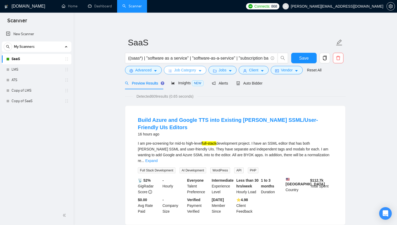
click at [199, 73] on button "Job Category" at bounding box center [185, 70] width 42 height 8
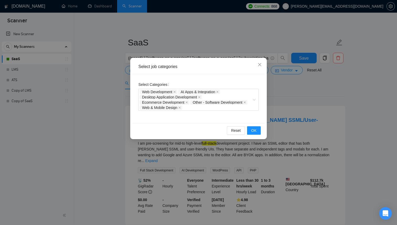
click at [108, 108] on div "Select job categories Select Categories Web Development AI Apps & Integration D…" at bounding box center [198, 112] width 397 height 225
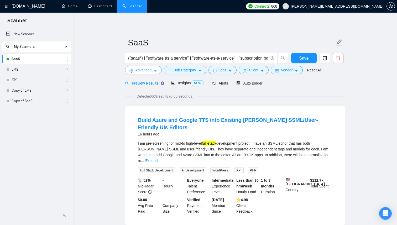
click at [153, 73] on button "Advanced" at bounding box center [143, 70] width 37 height 8
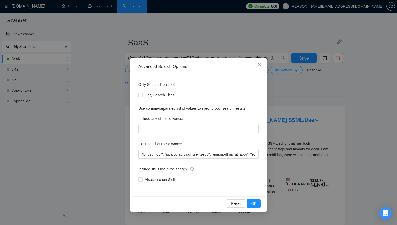
click at [281, 101] on div "Advanced Search Options Only Search Titles: Only Search Titles Use comma-separa…" at bounding box center [198, 112] width 397 height 225
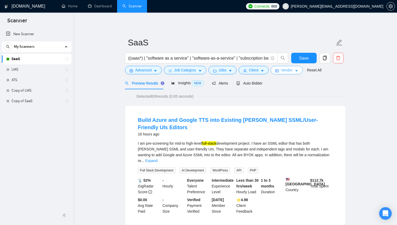
click at [297, 70] on button "Vendor" at bounding box center [287, 70] width 32 height 8
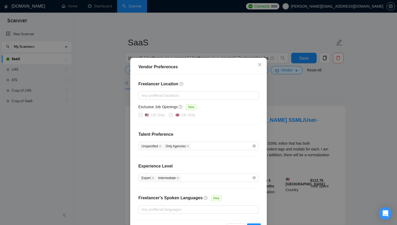
click at [305, 105] on div "Vendor Preferences Freelancer Location Any preffered locations Exclusive Job Op…" at bounding box center [198, 112] width 397 height 225
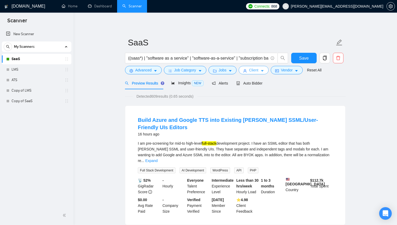
click at [268, 70] on button "Client" at bounding box center [254, 70] width 30 height 8
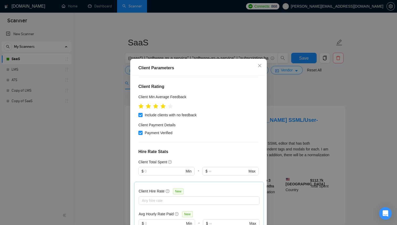
scroll to position [206, 0]
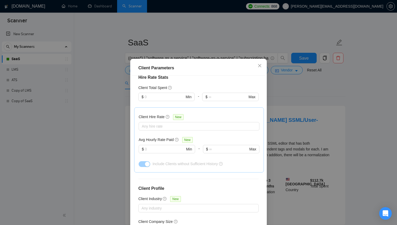
click at [91, 134] on div "Client Parameters Client Location Include Client Countries [GEOGRAPHIC_DATA] [G…" at bounding box center [198, 112] width 397 height 225
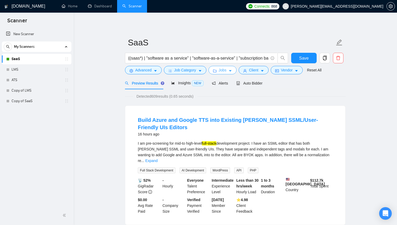
click at [225, 67] on button "Jobs" at bounding box center [223, 70] width 28 height 8
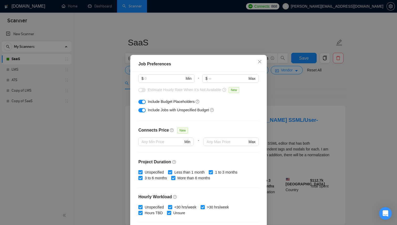
scroll to position [0, 0]
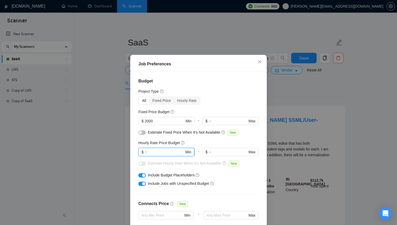
click at [160, 154] on input "text" at bounding box center [165, 152] width 40 height 6
type input "20"
click at [233, 94] on div "Project Type" at bounding box center [198, 92] width 120 height 6
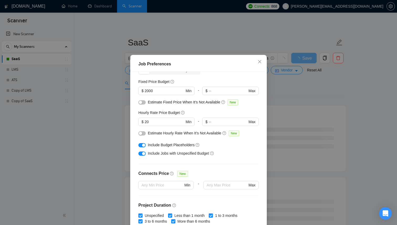
scroll to position [30, 0]
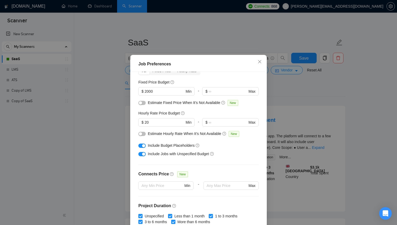
click at [145, 147] on div at bounding box center [141, 146] width 7 height 6
click at [143, 147] on div "button" at bounding box center [143, 145] width 3 height 3
click at [261, 64] on icon "close" at bounding box center [260, 62] width 4 height 4
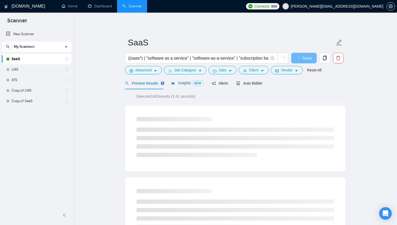
click at [187, 81] on span "Insights NEW" at bounding box center [187, 83] width 32 height 4
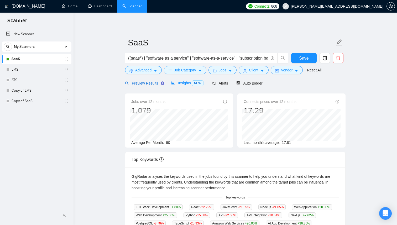
click at [144, 85] on div "Preview Results" at bounding box center [144, 83] width 38 height 6
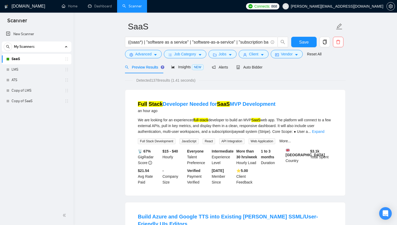
scroll to position [7, 0]
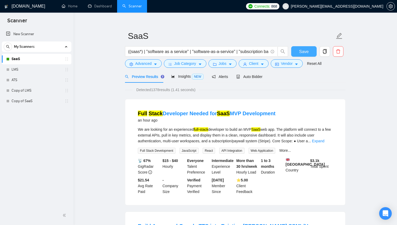
click at [304, 48] on span "Save" at bounding box center [303, 51] width 9 height 7
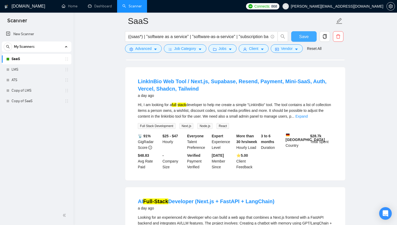
scroll to position [740, 0]
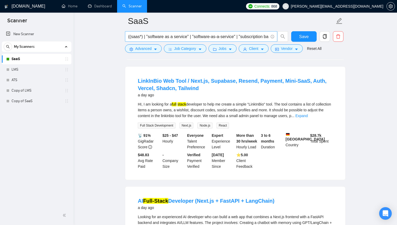
click at [129, 35] on input "((saas*) | "software as a service" | "software-as-a-service" | "subscription ba…" at bounding box center [198, 36] width 140 height 7
click at [308, 118] on link "Expand" at bounding box center [302, 116] width 12 height 4
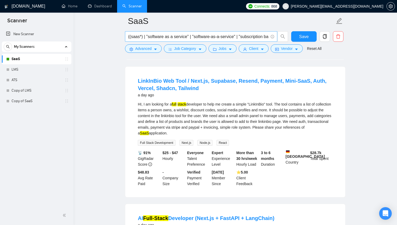
click at [130, 36] on input "((saas*) | "software as a service" | "software-as-a-service" | "subscription ba…" at bounding box center [198, 36] width 140 height 7
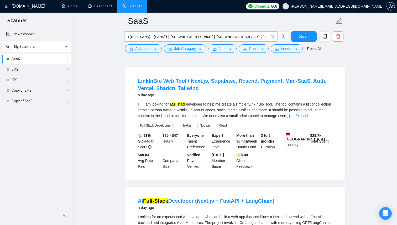
type input "((mini-saas) | (saas*) | "software as a service" | "software-as-a-service" | "s…"
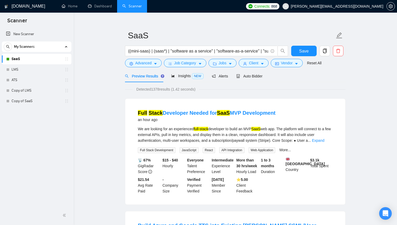
scroll to position [8, 0]
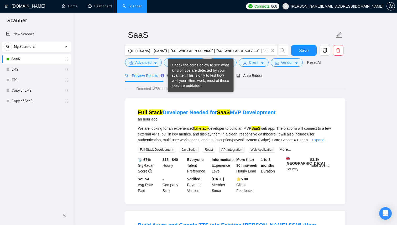
click at [176, 76] on div "Check the cards below to see what kind of jobs are detected by your scanner. Th…" at bounding box center [201, 76] width 58 height 26
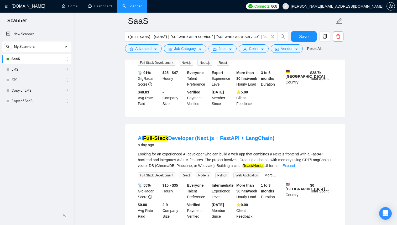
scroll to position [861, 0]
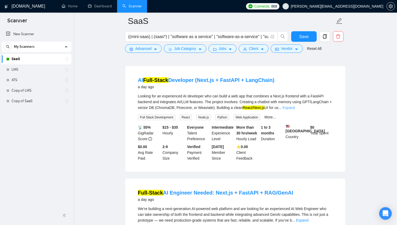
click at [295, 110] on link "Expand" at bounding box center [289, 108] width 12 height 4
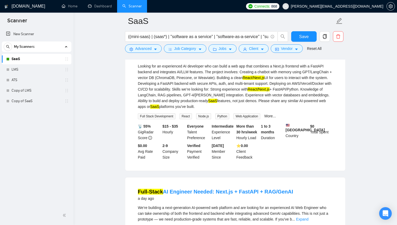
scroll to position [892, 0]
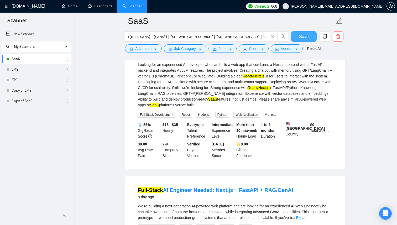
click at [300, 40] on button "Save" at bounding box center [303, 36] width 25 height 11
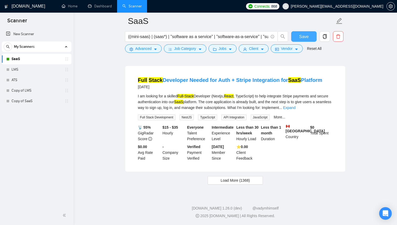
scroll to position [1128, 0]
click at [241, 183] on span "Load More (1368)" at bounding box center [235, 181] width 29 height 6
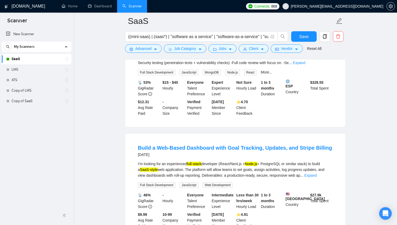
scroll to position [1619, 0]
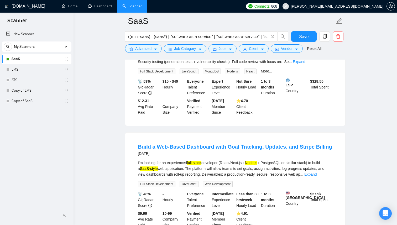
click at [155, 54] on form "SaaS ((mini-saas) | (saas*) | "software as a service" | "software-as-a-service"…" at bounding box center [235, 34] width 221 height 43
click at [155, 51] on button "Advanced" at bounding box center [143, 48] width 37 height 8
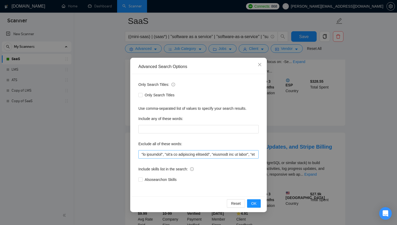
click at [172, 150] on div "Exclude all of these words:" at bounding box center [198, 149] width 120 height 19
click at [172, 154] on input "text" at bounding box center [198, 154] width 120 height 8
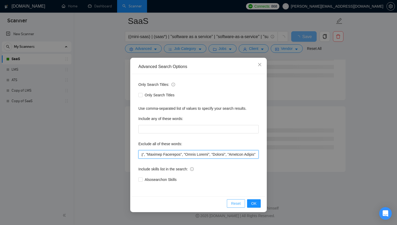
scroll to position [1371, 0]
type input ""no agencies", "won't be recruiting agencies", "agencies not to apply", "no age…"
click at [250, 205] on button "OK" at bounding box center [254, 203] width 14 height 8
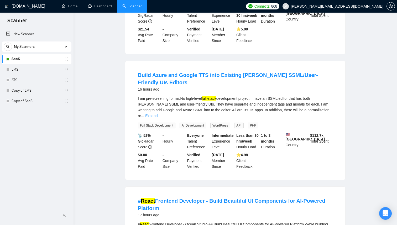
scroll to position [0, 0]
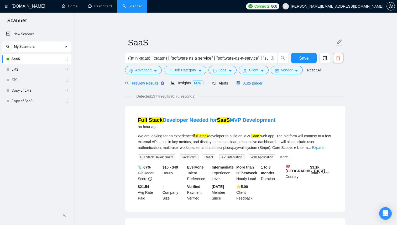
click at [245, 86] on div "Auto Bidder" at bounding box center [249, 83] width 26 height 6
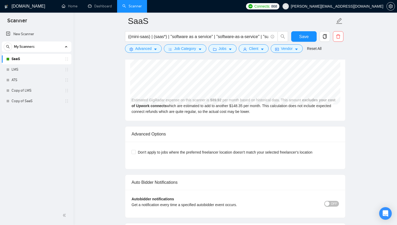
scroll to position [1107, 0]
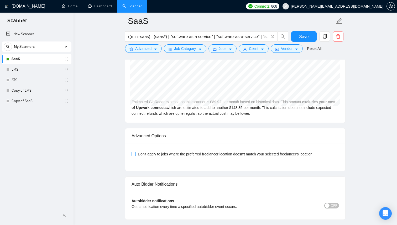
click at [224, 156] on span "Don't apply to jobs where the preferred freelancer location doesn't match your …" at bounding box center [225, 154] width 179 height 6
click at [135, 156] on input "Don't apply to jobs where the preferred freelancer location doesn't match your …" at bounding box center [134, 154] width 4 height 4
checkbox input "true"
click at [302, 37] on span "Save" at bounding box center [303, 36] width 9 height 7
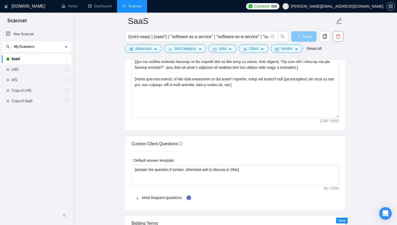
scroll to position [621, 0]
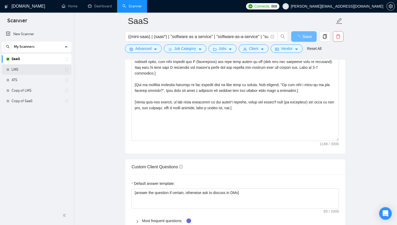
click at [24, 71] on link "LMS" at bounding box center [37, 69] width 50 height 11
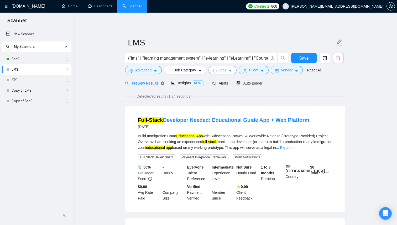
click at [229, 72] on button "Jobs" at bounding box center [223, 70] width 28 height 8
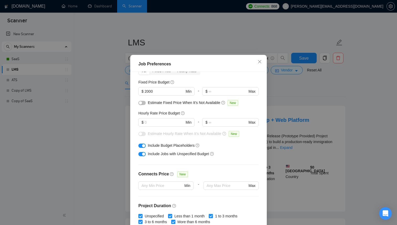
scroll to position [13, 0]
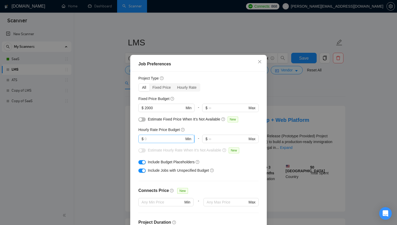
click at [172, 143] on span "$ Min" at bounding box center [166, 139] width 56 height 8
type input "20"
click at [363, 112] on div "Job Preferences Budget Project Type All Fixed Price Hourly Rate Fixed Price Bud…" at bounding box center [198, 112] width 397 height 225
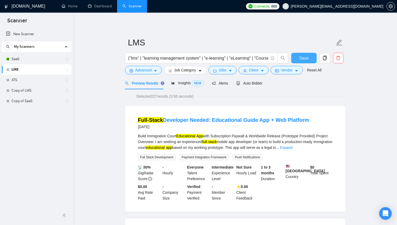
click at [303, 53] on button "Save" at bounding box center [303, 58] width 25 height 11
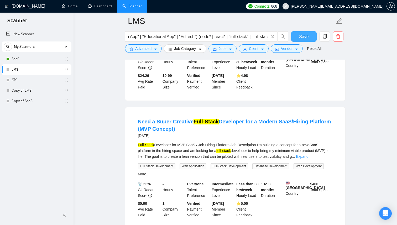
scroll to position [713, 0]
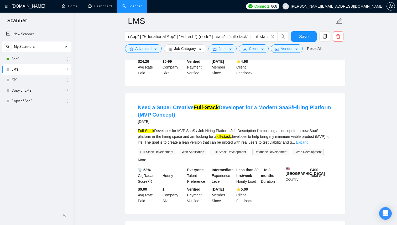
click at [308, 144] on link "Expand" at bounding box center [302, 142] width 12 height 4
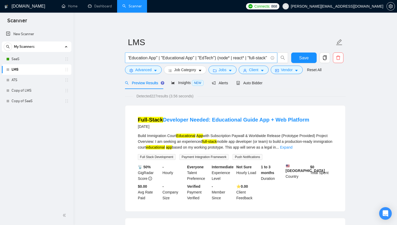
scroll to position [0, 312]
click at [189, 58] on input "("lms" | "learning management system" | "e-learning" | "eLearning" | "Course Ma…" at bounding box center [198, 58] width 140 height 7
click at [246, 59] on input "("lms" | "learning management system" | "e-learning" | "eLearning" | "Course Ma…" at bounding box center [198, 58] width 140 height 7
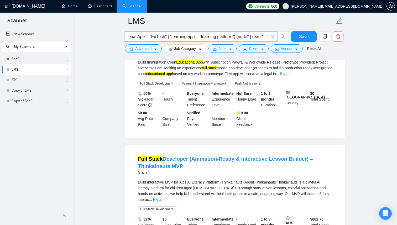
scroll to position [82, 0]
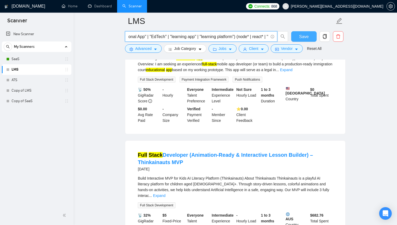
type input "("lms" | "learning management system" | "e-learning" | "eLearning" | "Course Ma…"
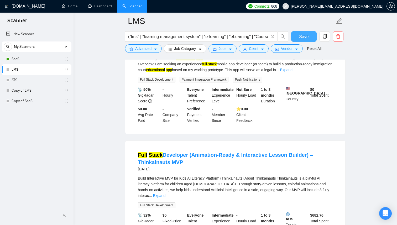
click at [300, 38] on span "Save" at bounding box center [303, 36] width 9 height 7
click at [96, 8] on link "Dashboard" at bounding box center [100, 6] width 24 height 4
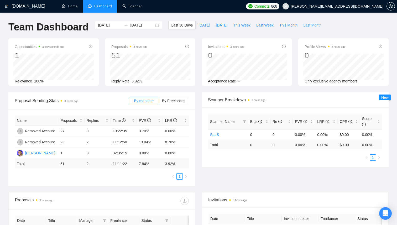
click at [308, 27] on span "Last Month" at bounding box center [312, 25] width 18 height 6
type input "2025-08-01"
type input "2025-08-31"
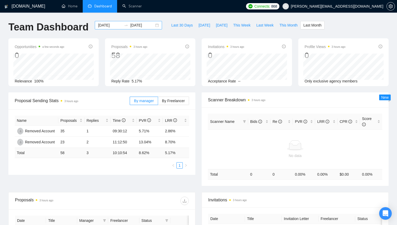
click at [153, 25] on div "2025-08-01 2025-08-31" at bounding box center [128, 25] width 67 height 8
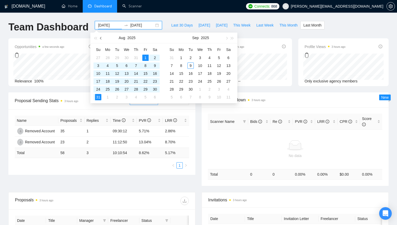
click at [101, 39] on button "button" at bounding box center [101, 38] width 6 height 11
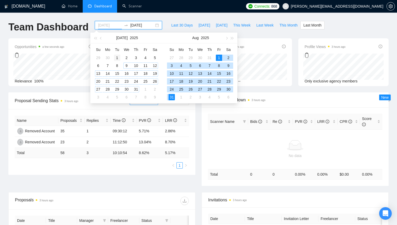
type input "2025-07-01"
click at [118, 59] on div "1" at bounding box center [117, 58] width 6 height 6
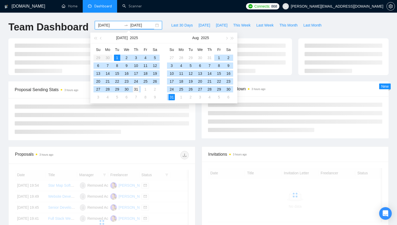
type input "2025-07-31"
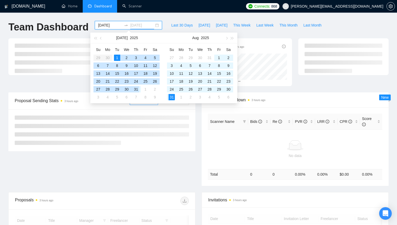
click at [138, 88] on div "31" at bounding box center [136, 89] width 6 height 6
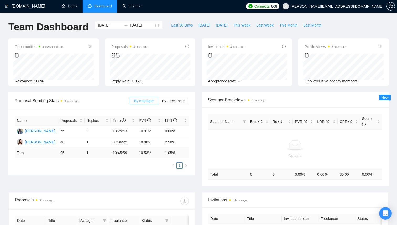
click at [125, 182] on div "Proposal Sending Stats 3 hours ago By manager By Freelancer Name Proposals Repl…" at bounding box center [198, 142] width 387 height 100
click at [154, 25] on div "2025-07-01 2025-07-31" at bounding box center [128, 25] width 67 height 8
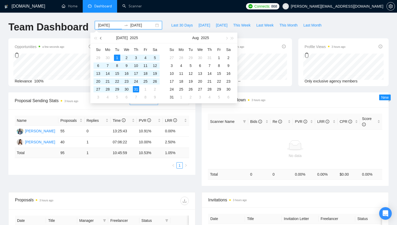
click at [101, 40] on button "button" at bounding box center [101, 38] width 6 height 11
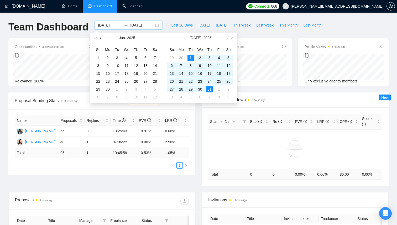
click at [101, 40] on button "button" at bounding box center [101, 38] width 6 height 11
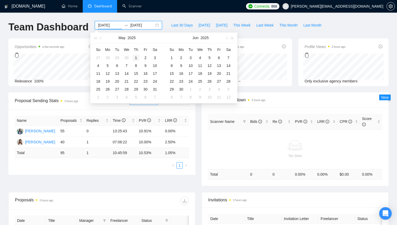
type input "2025-05-01"
click at [135, 59] on div "1" at bounding box center [136, 58] width 6 height 6
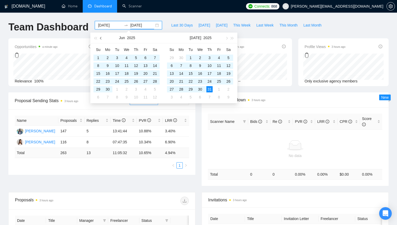
click at [103, 38] on button "button" at bounding box center [101, 38] width 6 height 11
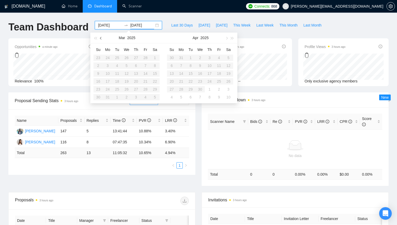
click at [103, 38] on button "button" at bounding box center [101, 38] width 6 height 11
click at [228, 38] on button "button" at bounding box center [227, 38] width 6 height 11
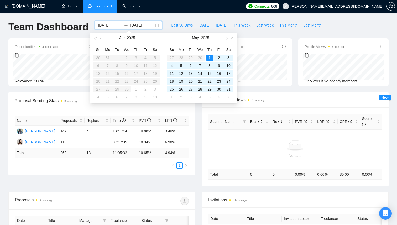
type input "2025-05-01"
click at [210, 58] on div "1" at bounding box center [209, 58] width 6 height 6
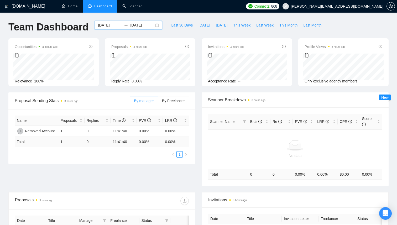
click at [154, 24] on div "2025-05-01 2025-05-01" at bounding box center [128, 25] width 67 height 8
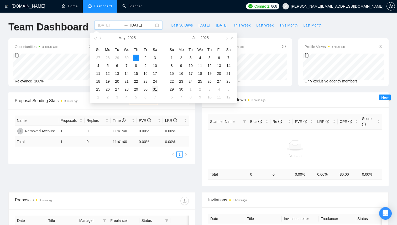
type input "2025-05-31"
click at [154, 90] on div "31" at bounding box center [155, 89] width 6 height 6
type input "2025-06-07"
type input "2025-06-05"
type input "2025-05-31"
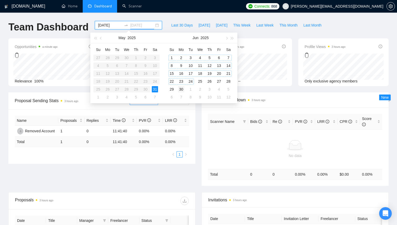
type input "2025-06-30"
click at [183, 89] on div "30" at bounding box center [181, 89] width 6 height 6
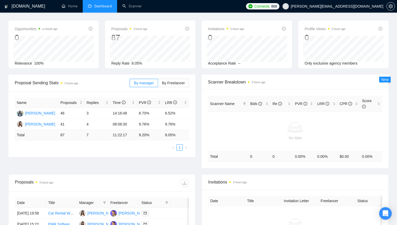
scroll to position [50, 0]
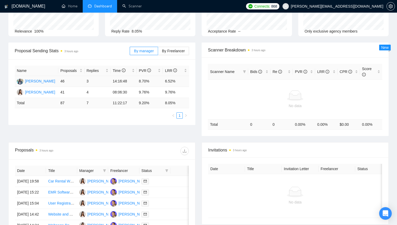
click at [44, 82] on div "Sofiia Pazukha" at bounding box center [40, 81] width 30 height 6
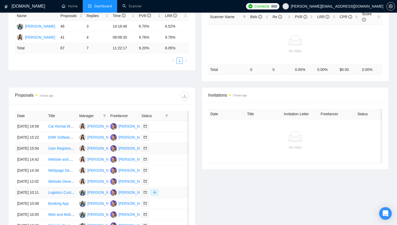
scroll to position [0, 0]
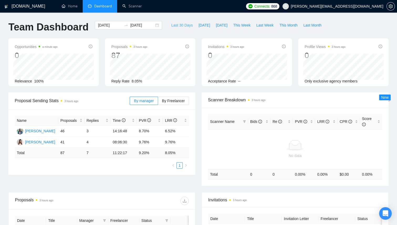
click at [175, 25] on span "Last 30 Days" at bounding box center [182, 25] width 22 height 6
type input "2025-08-10"
type input "2025-09-09"
